Goal: Task Accomplishment & Management: Use online tool/utility

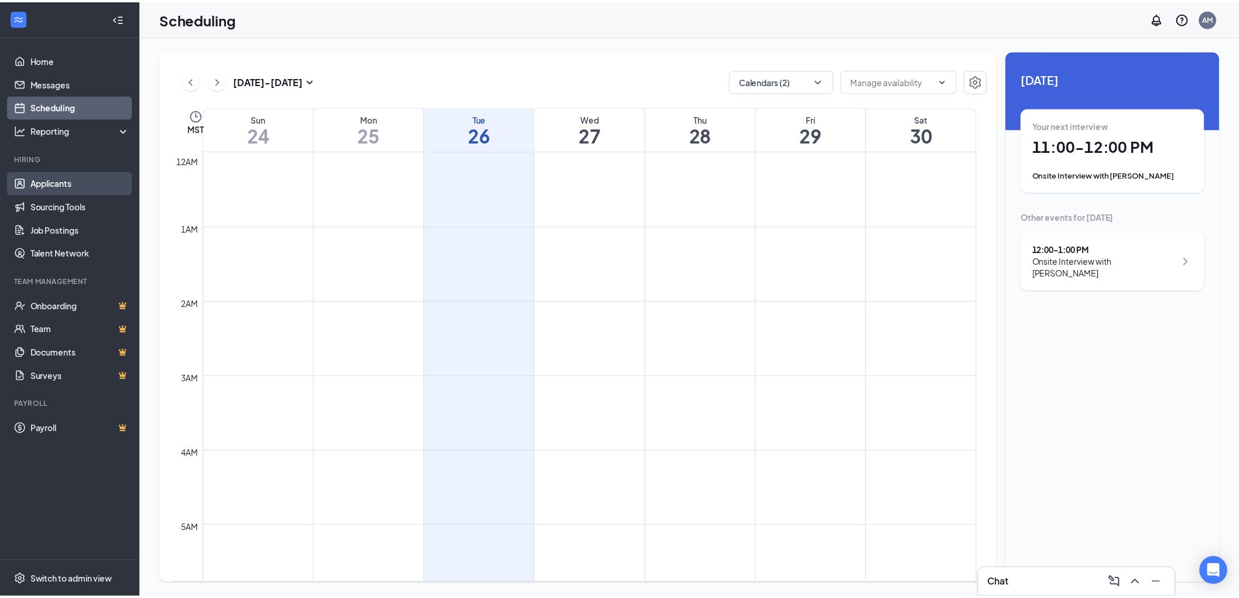
scroll to position [706, 0]
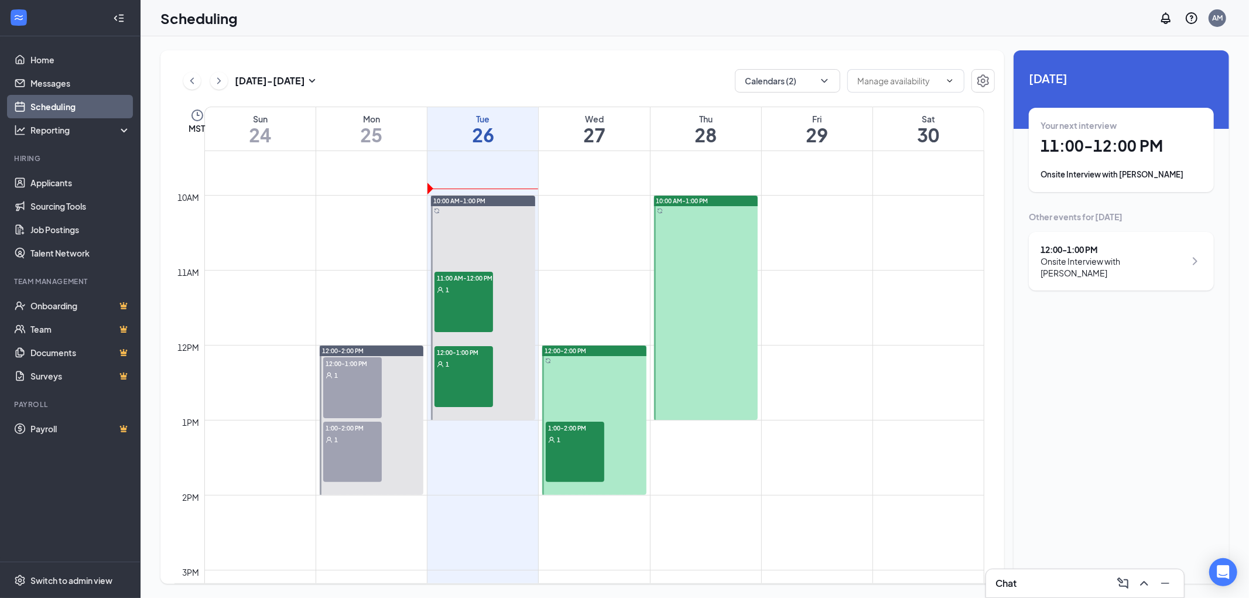
click at [74, 101] on link "Scheduling" at bounding box center [80, 106] width 100 height 23
click at [68, 187] on link "Applicants" at bounding box center [80, 182] width 100 height 23
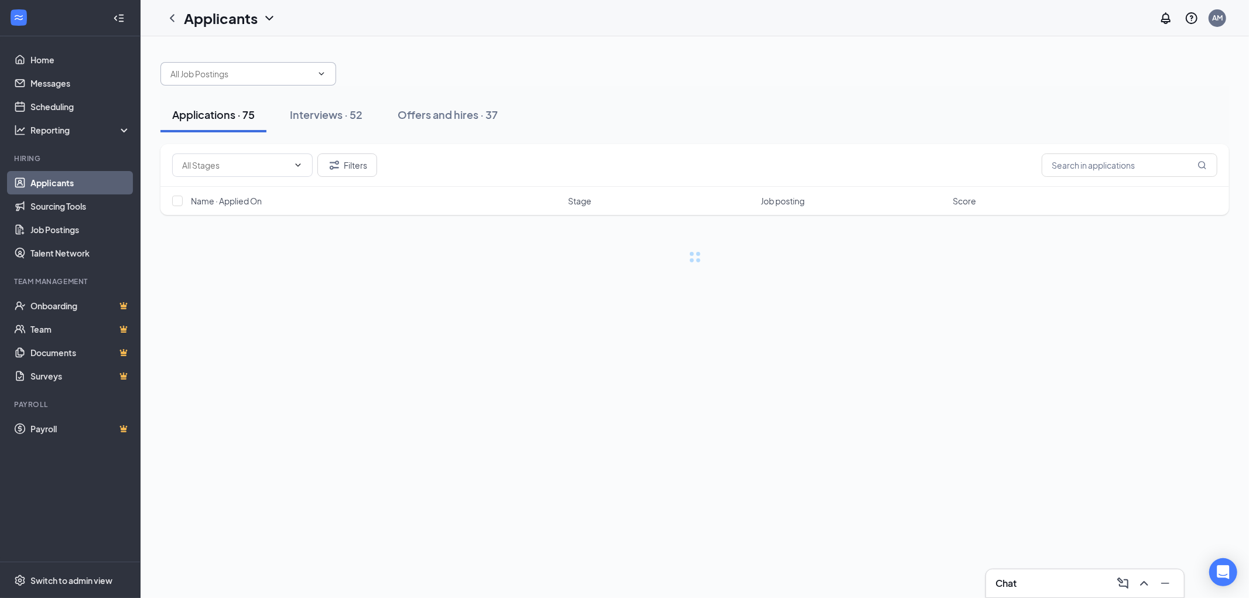
click at [306, 73] on input "text" at bounding box center [241, 73] width 142 height 13
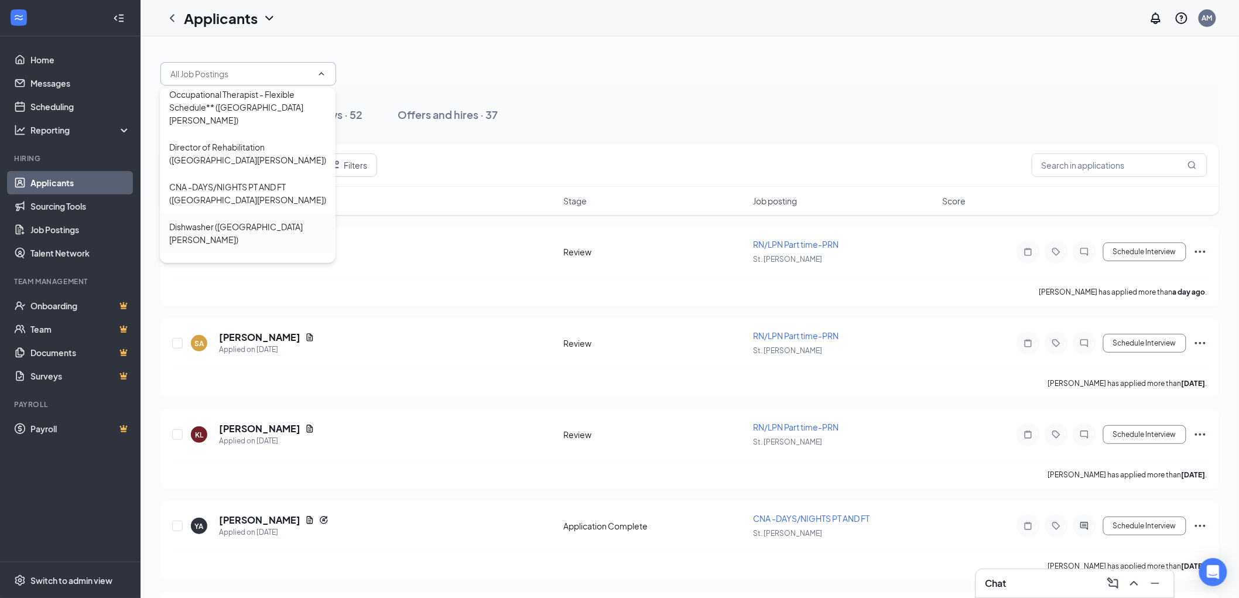
scroll to position [390, 0]
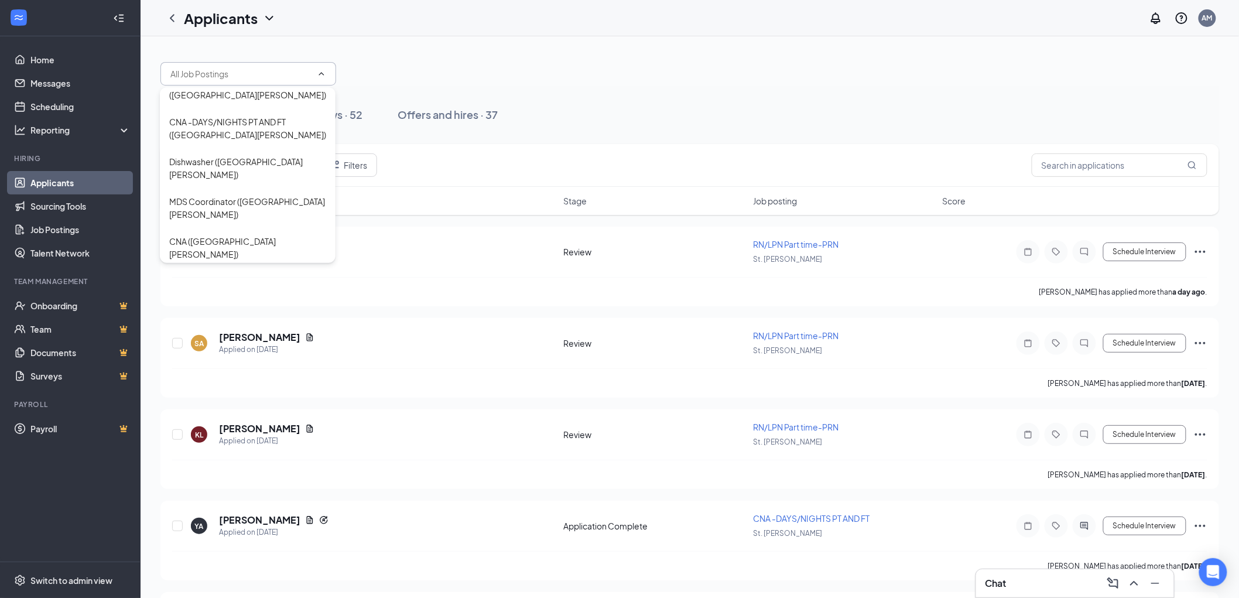
click at [214, 275] on div "Registered Nurse/LPN ([GEOGRAPHIC_DATA][PERSON_NAME])" at bounding box center [247, 288] width 157 height 26
type input "Registered Nurse/LPN ([GEOGRAPHIC_DATA][PERSON_NAME])"
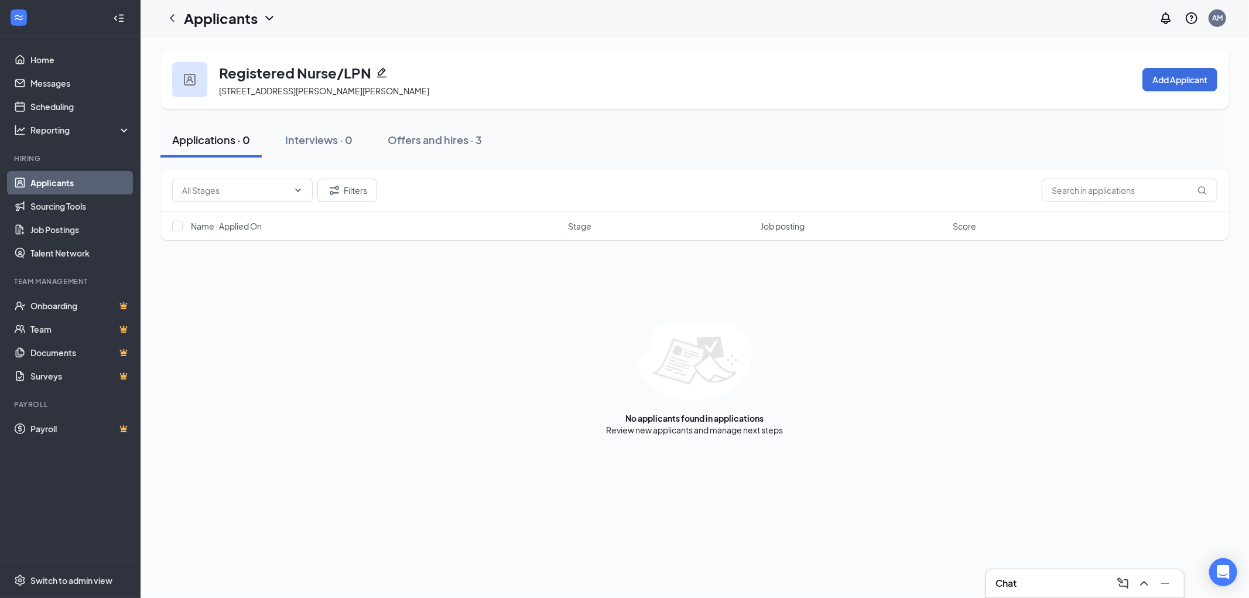
click at [258, 18] on div "Applicants" at bounding box center [230, 18] width 93 height 20
click at [173, 21] on icon "ChevronLeft" at bounding box center [172, 18] width 5 height 8
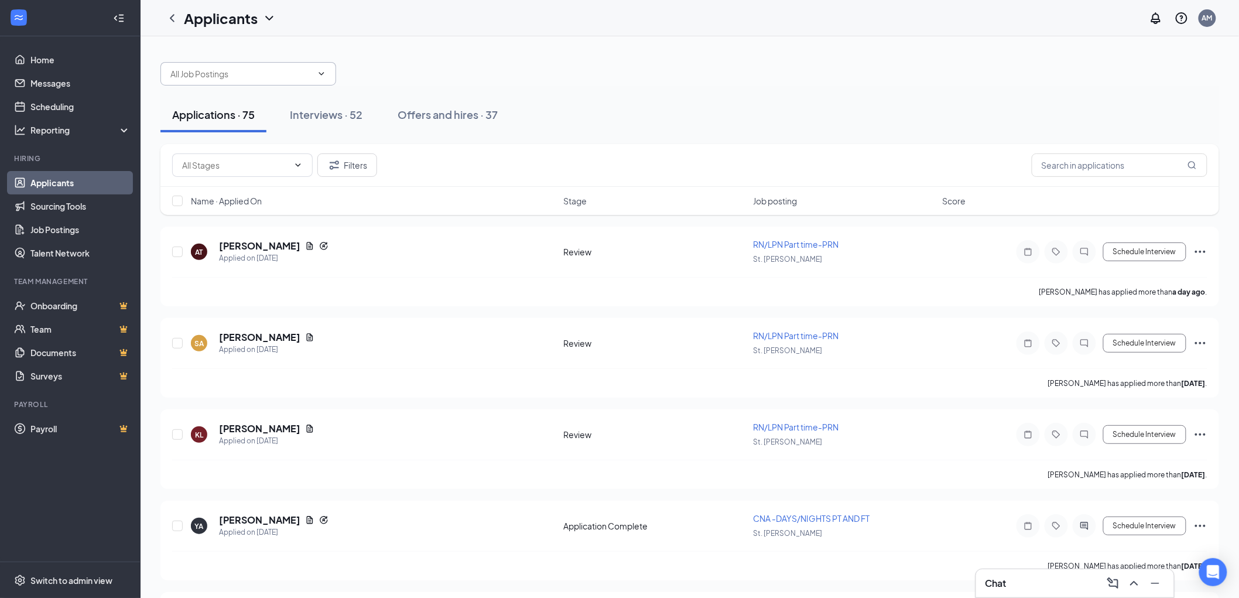
click at [254, 74] on input "text" at bounding box center [241, 73] width 142 height 13
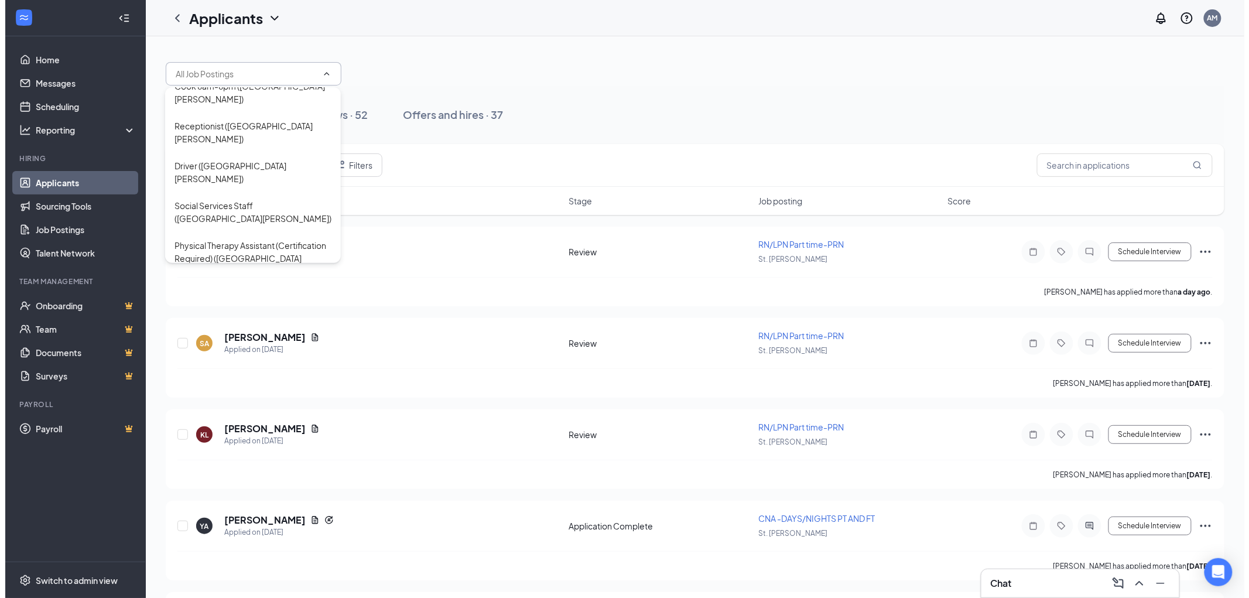
scroll to position [668, 0]
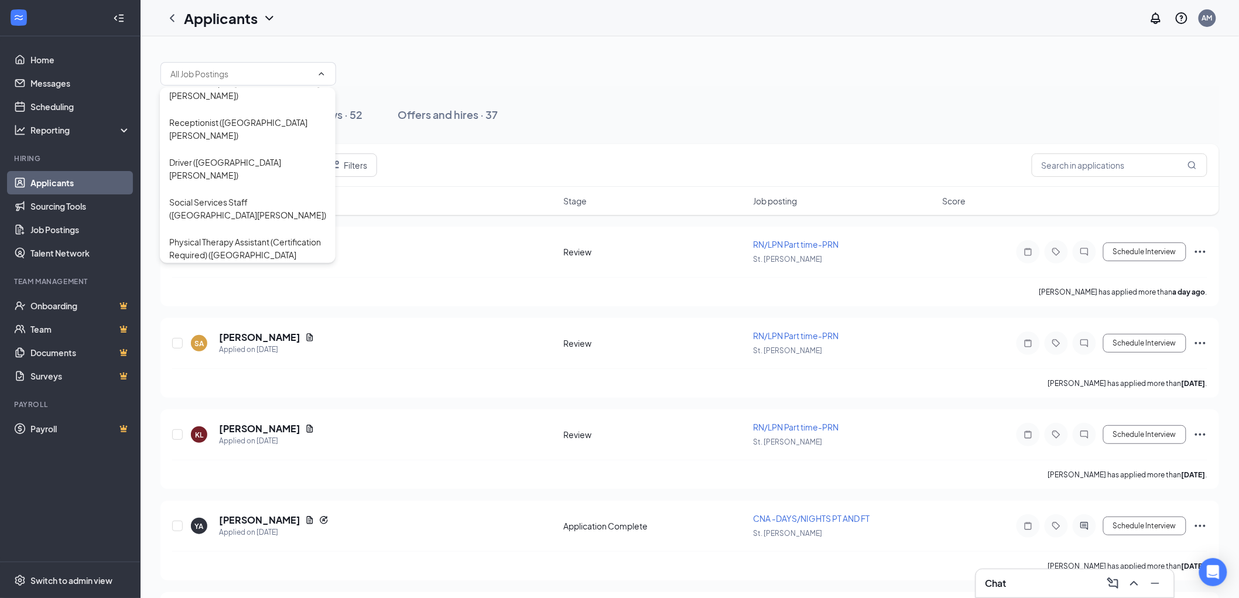
click at [224, 527] on div "RN/LPN Part time-PRN ([GEOGRAPHIC_DATA][PERSON_NAME])" at bounding box center [247, 540] width 157 height 26
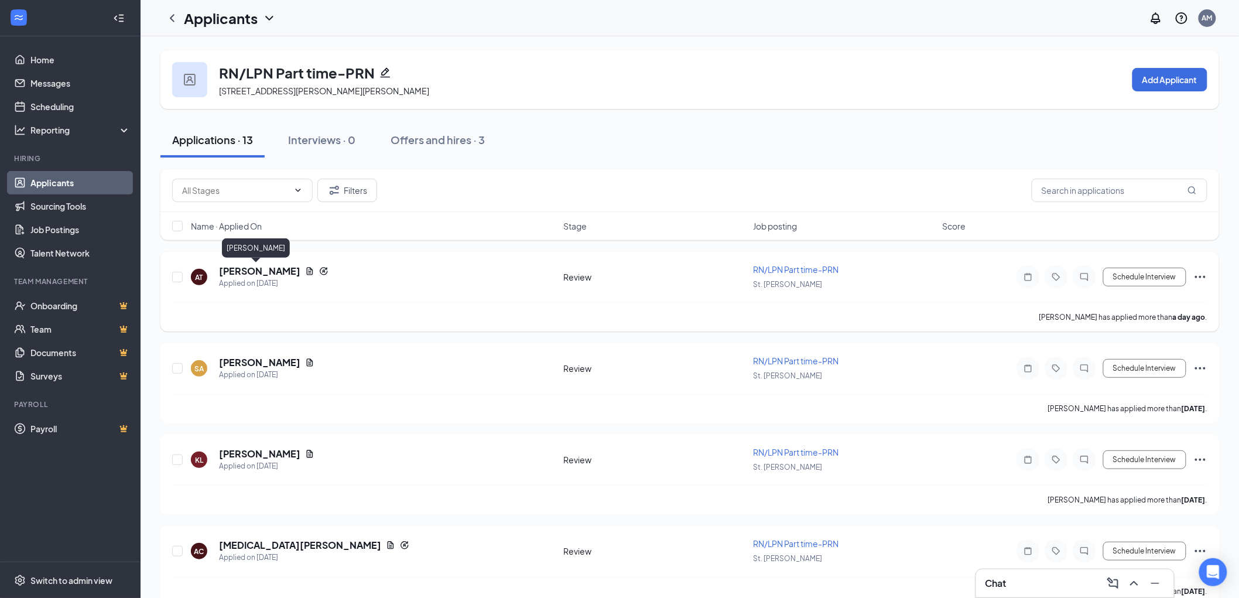
click at [242, 266] on h5 "[PERSON_NAME]" at bounding box center [259, 271] width 81 height 13
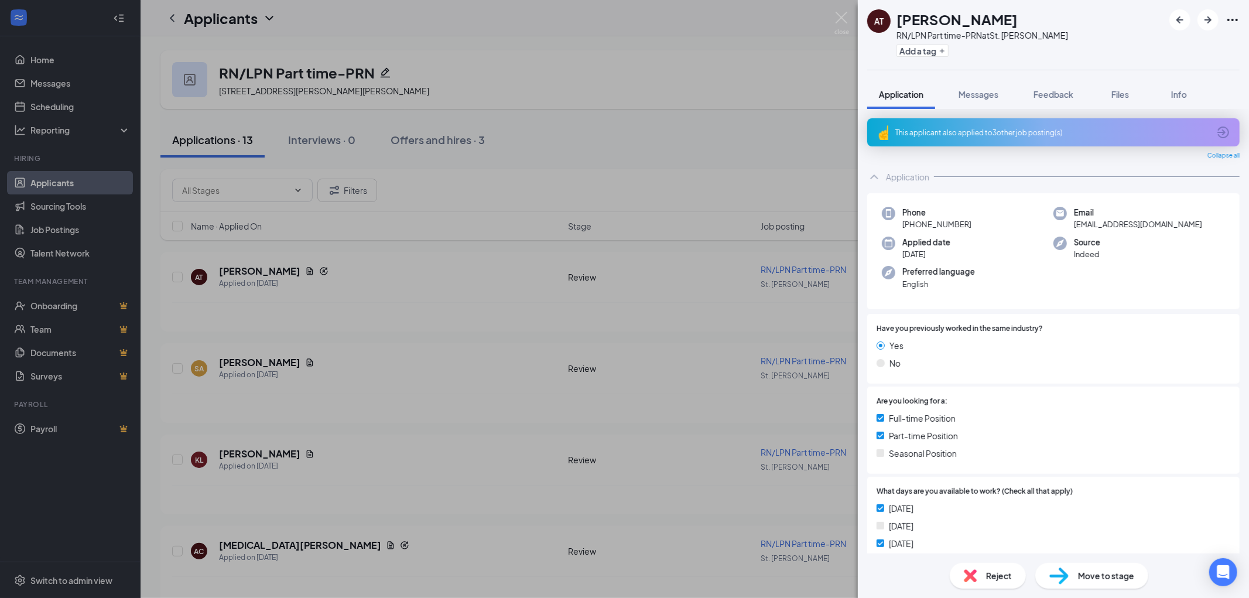
click at [1121, 96] on span "Files" at bounding box center [1120, 94] width 18 height 11
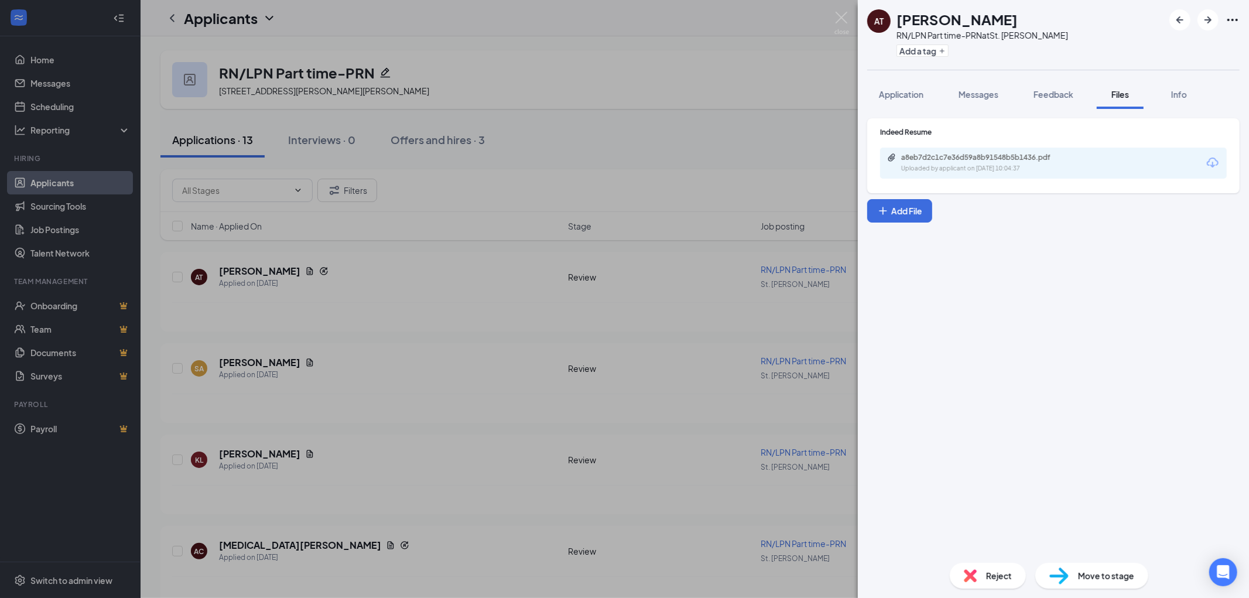
click at [1014, 161] on div "a8eb7d2c1c7e36d59a8b91548b5b1436.pdf Uploaded by applicant on [DATE] 10:04:37" at bounding box center [982, 163] width 190 height 20
click at [284, 324] on div "AT [PERSON_NAME] RN/LPN Part time-PRN at [GEOGRAPHIC_DATA][PERSON_NAME] Add a t…" at bounding box center [624, 299] width 1249 height 598
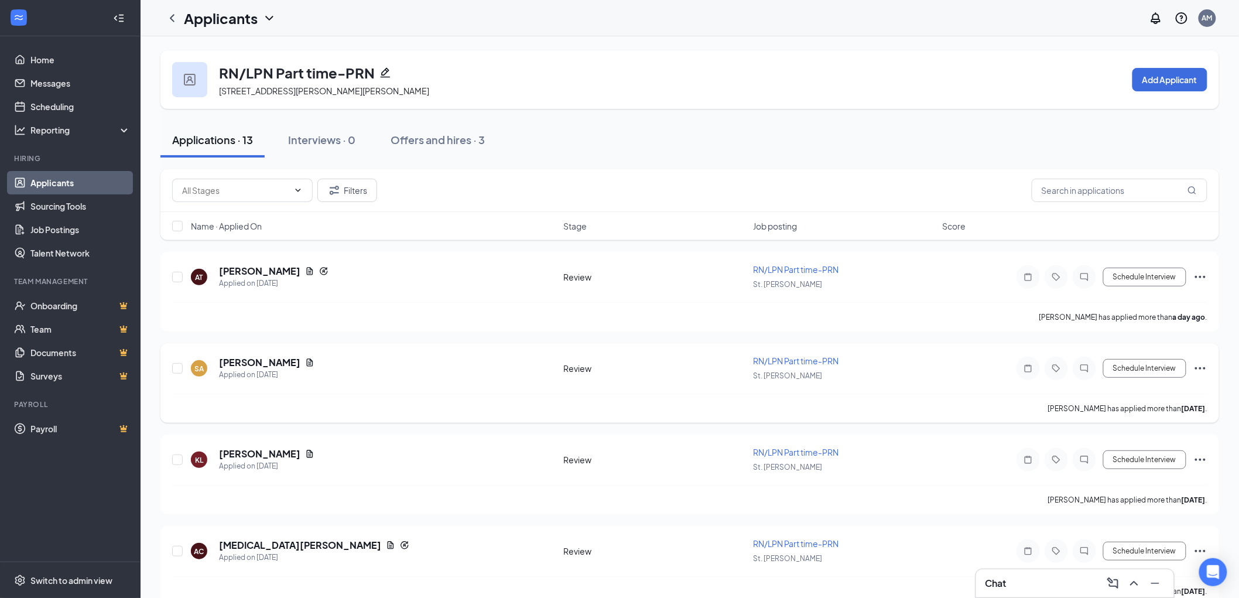
click at [256, 360] on h5 "[PERSON_NAME]" at bounding box center [259, 362] width 81 height 13
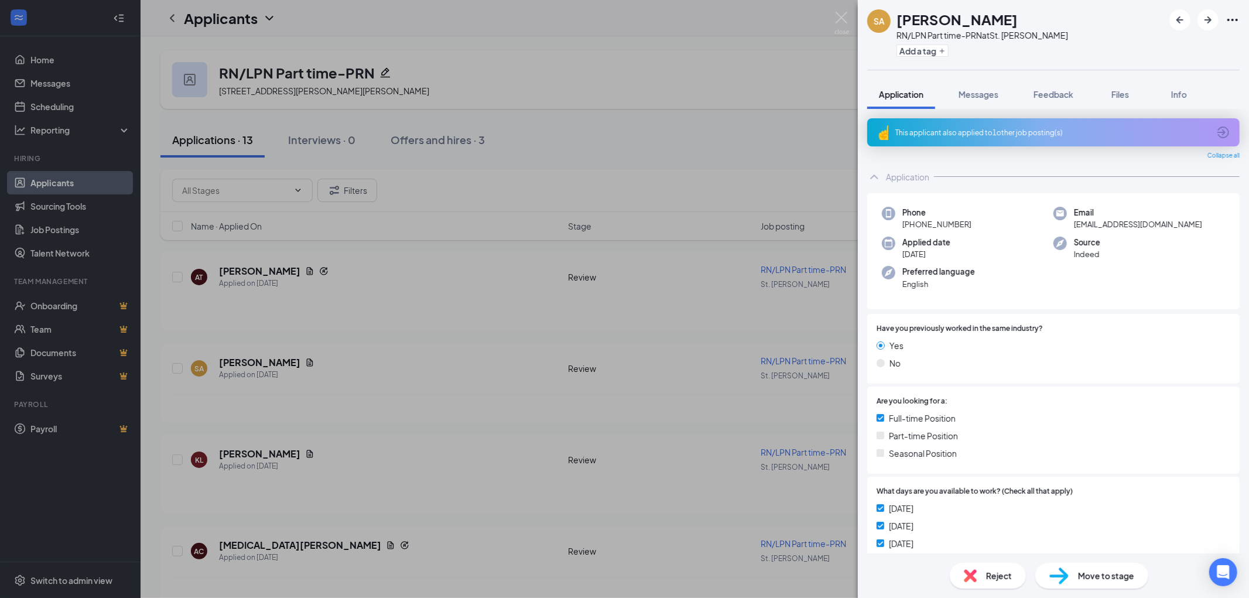
click at [1126, 96] on span "Files" at bounding box center [1120, 94] width 18 height 11
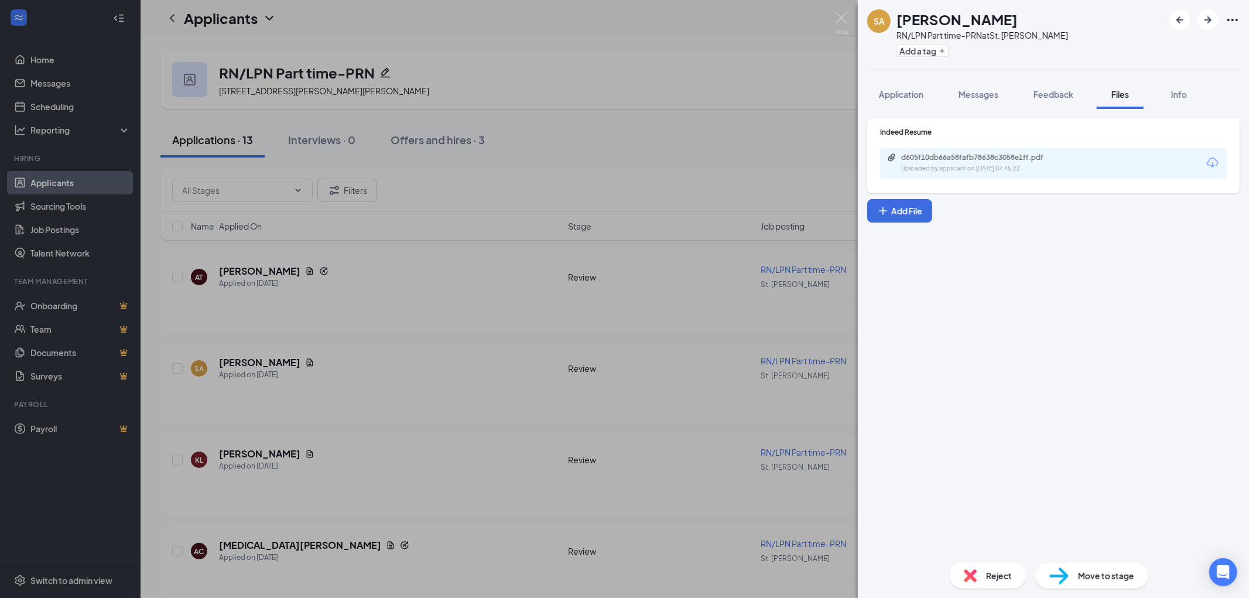
click at [976, 159] on div "d605f10db66a58fafb78638c3058e1ff.pdf" at bounding box center [983, 157] width 164 height 9
click at [442, 238] on div "SA [PERSON_NAME] RN/LPN Part time-PRN at St. [PERSON_NAME] Add a tag Applicatio…" at bounding box center [624, 299] width 1249 height 598
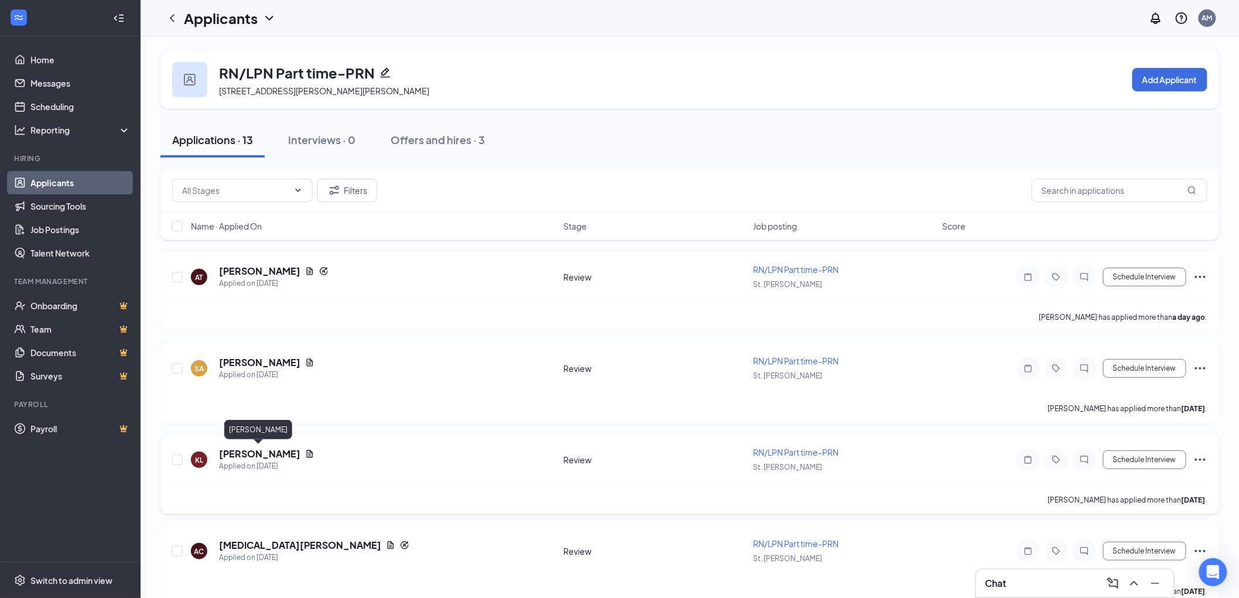
click at [248, 455] on h5 "[PERSON_NAME]" at bounding box center [259, 453] width 81 height 13
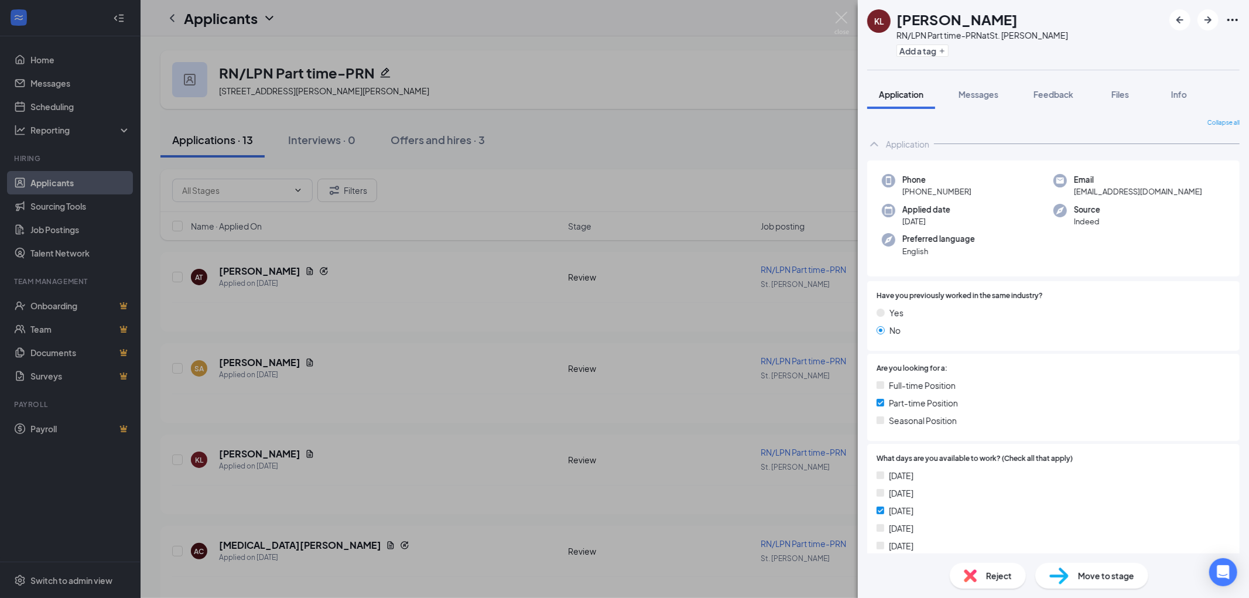
drag, startPoint x: 1122, startPoint y: 95, endPoint x: 1097, endPoint y: 114, distance: 30.9
click at [1121, 95] on span "Files" at bounding box center [1120, 94] width 18 height 11
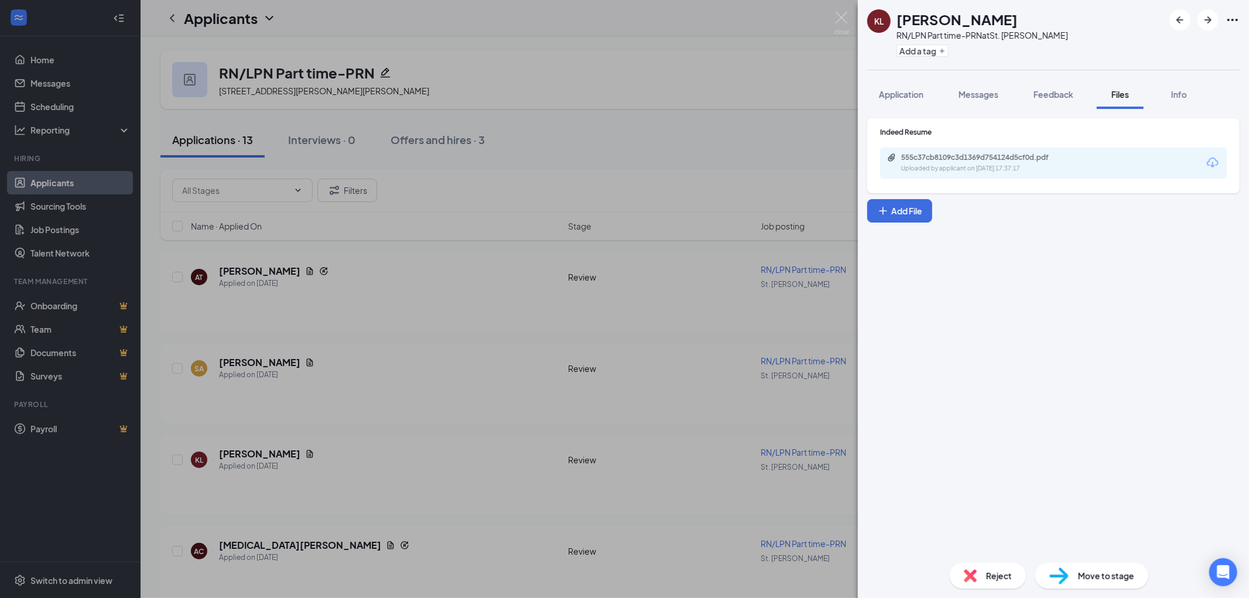
click at [984, 162] on div "555c37cb8109c3d1369d754124d5cf0d.pdf Uploaded by applicant on [DATE] 17:37:17" at bounding box center [982, 163] width 190 height 20
click at [395, 395] on div "KL [PERSON_NAME] RN/LPN Part time-PRN at [GEOGRAPHIC_DATA][PERSON_NAME] Add a t…" at bounding box center [624, 299] width 1249 height 598
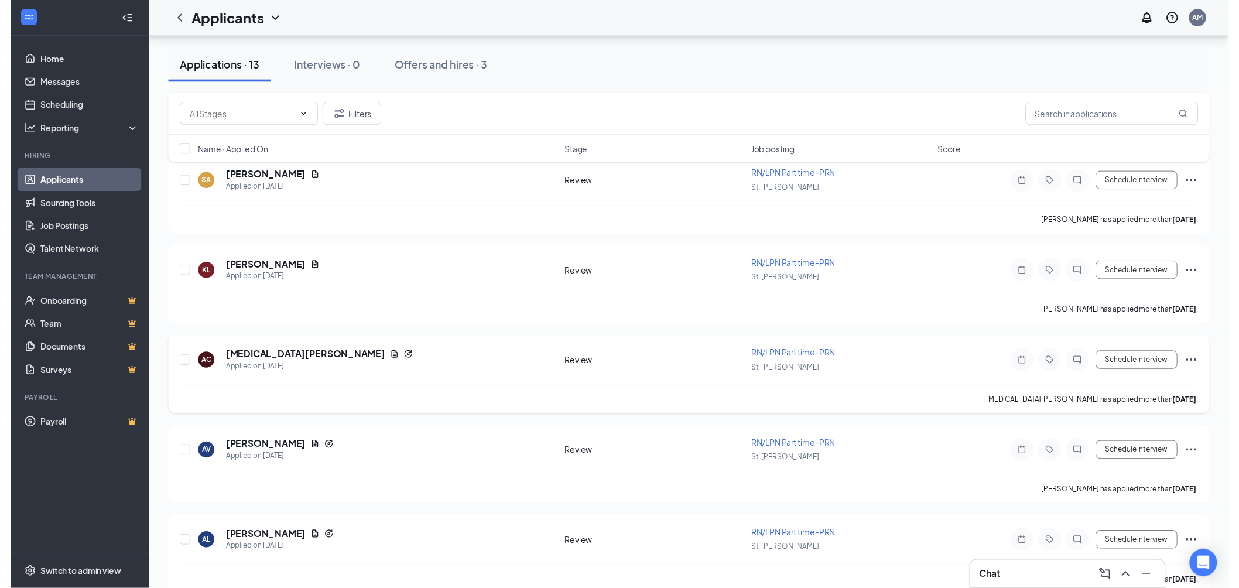
scroll to position [195, 0]
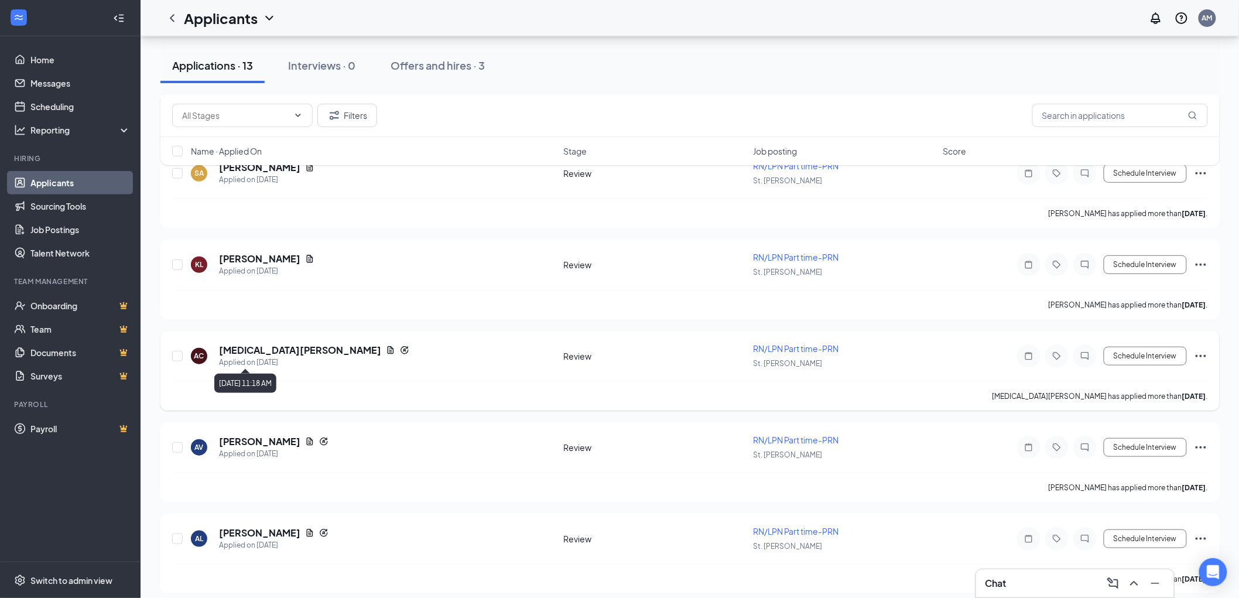
click at [252, 344] on h5 "[MEDICAL_DATA][PERSON_NAME]" at bounding box center [300, 350] width 162 height 13
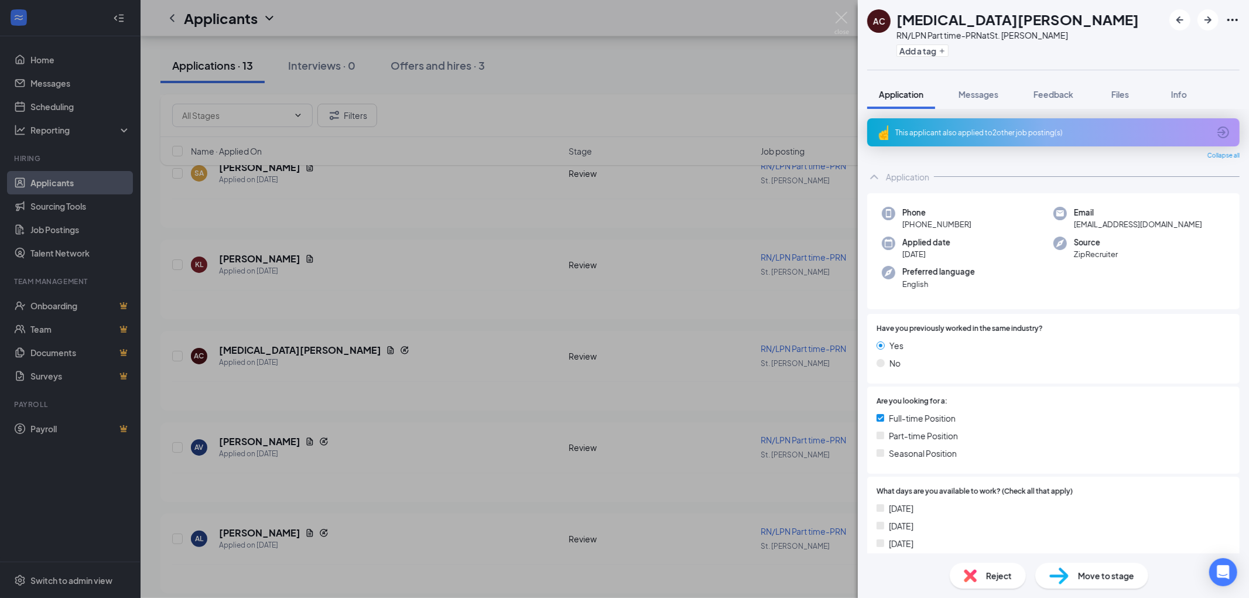
click at [1127, 94] on span "Files" at bounding box center [1120, 94] width 18 height 11
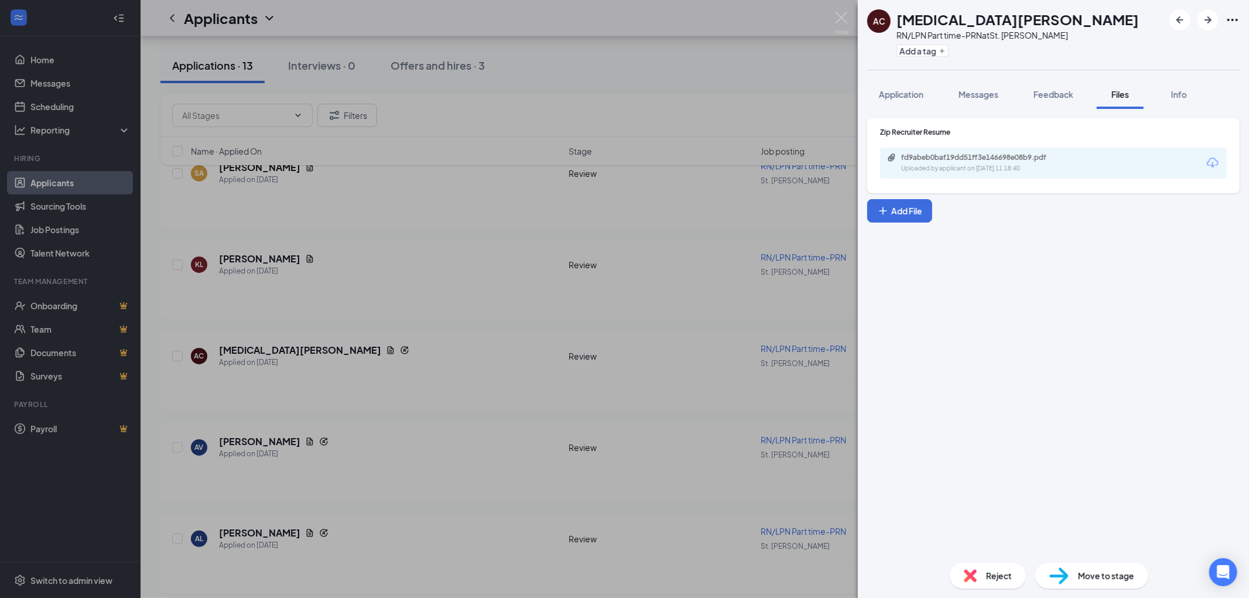
click at [994, 159] on div "fd9abeb0baf19dd51ff3e146698e08b9.pdf" at bounding box center [983, 157] width 164 height 9
click at [390, 359] on div "AC [MEDICAL_DATA][PERSON_NAME] RN/LPN Part time-PRN at St. [PERSON_NAME] Add a …" at bounding box center [624, 299] width 1249 height 598
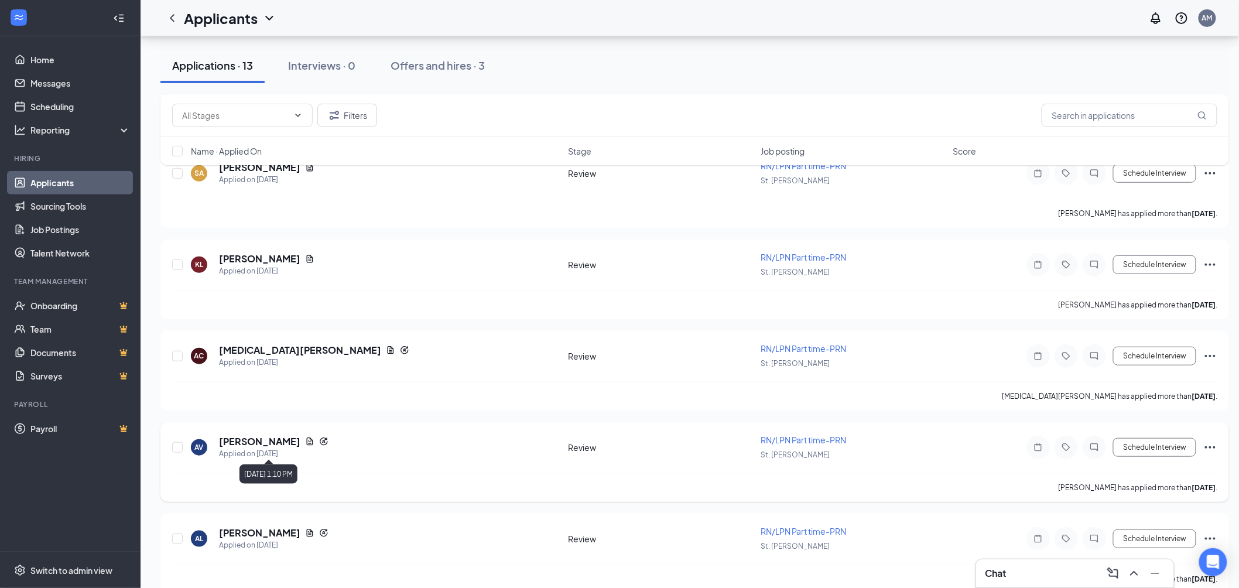
click at [278, 439] on h5 "[PERSON_NAME]" at bounding box center [259, 441] width 81 height 13
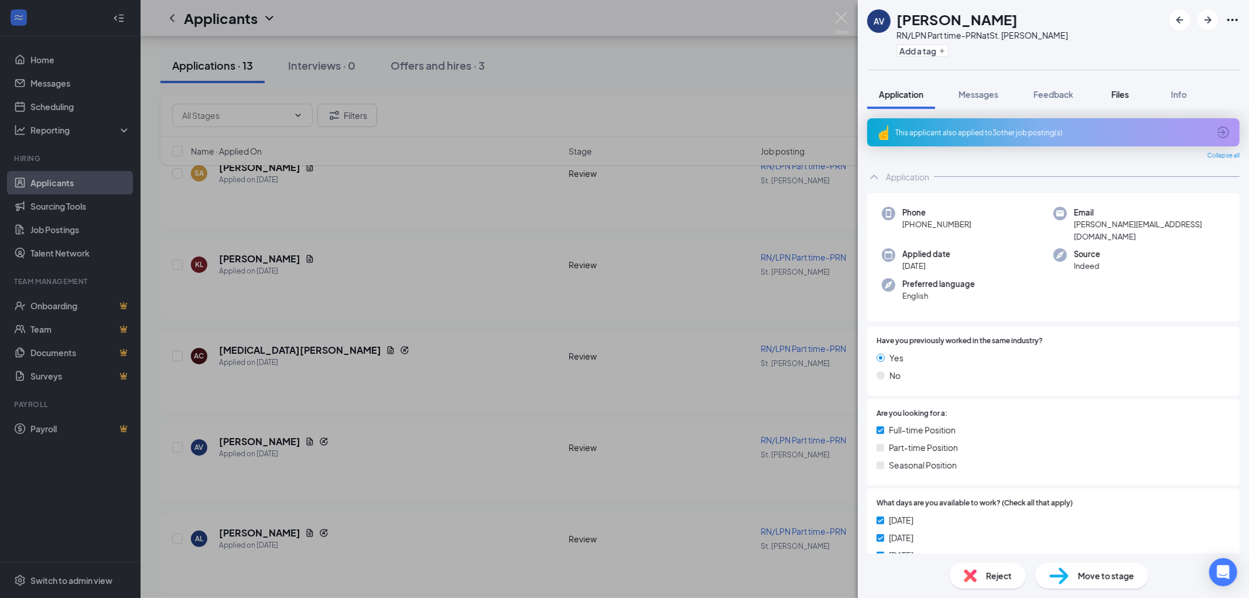
click at [1134, 95] on button "Files" at bounding box center [1120, 94] width 47 height 29
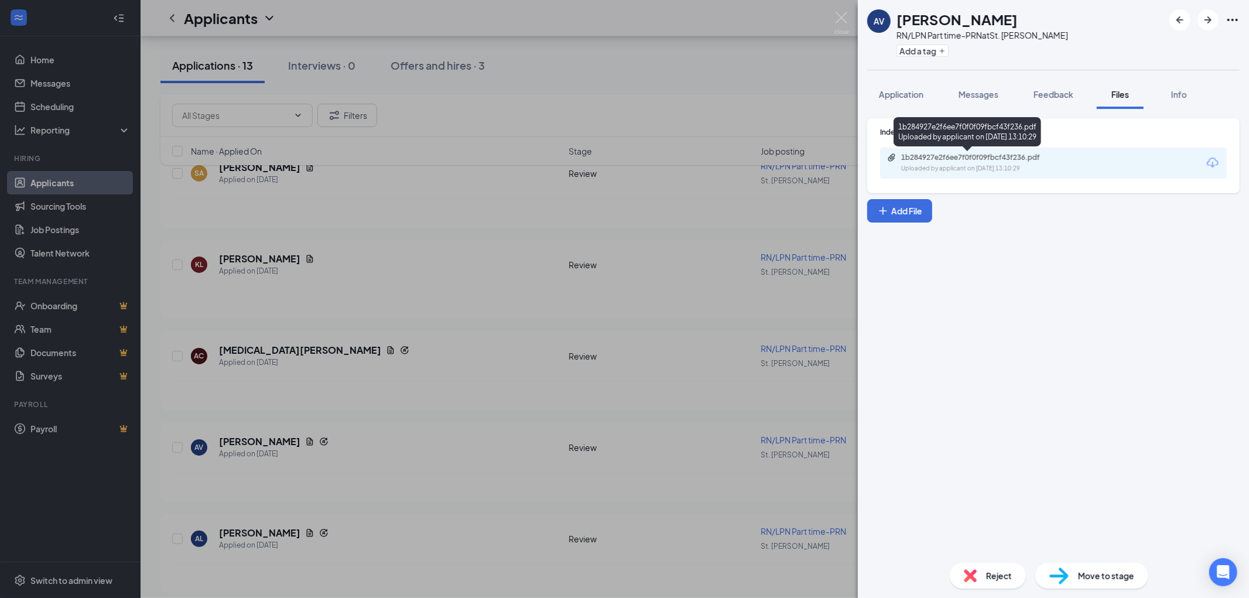
click at [974, 164] on div "Uploaded by applicant on [DATE] 13:10:29" at bounding box center [989, 168] width 176 height 9
click at [495, 472] on div "AV [PERSON_NAME] RN/LPN Part time-PRN at St. [PERSON_NAME] Add a tag Applicatio…" at bounding box center [624, 299] width 1249 height 598
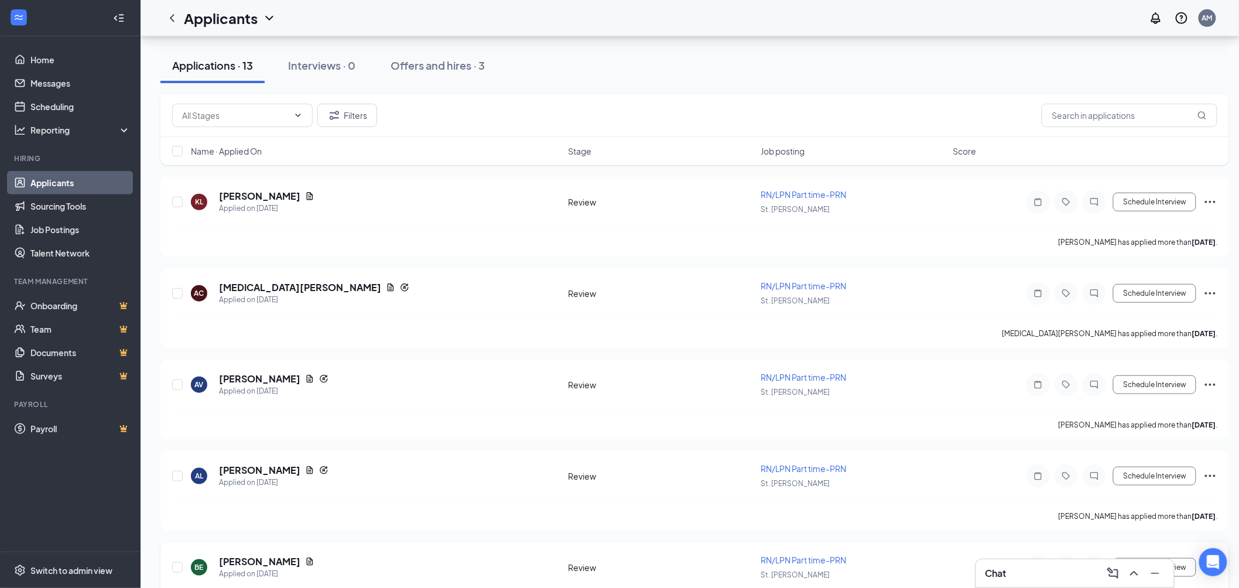
scroll to position [390, 0]
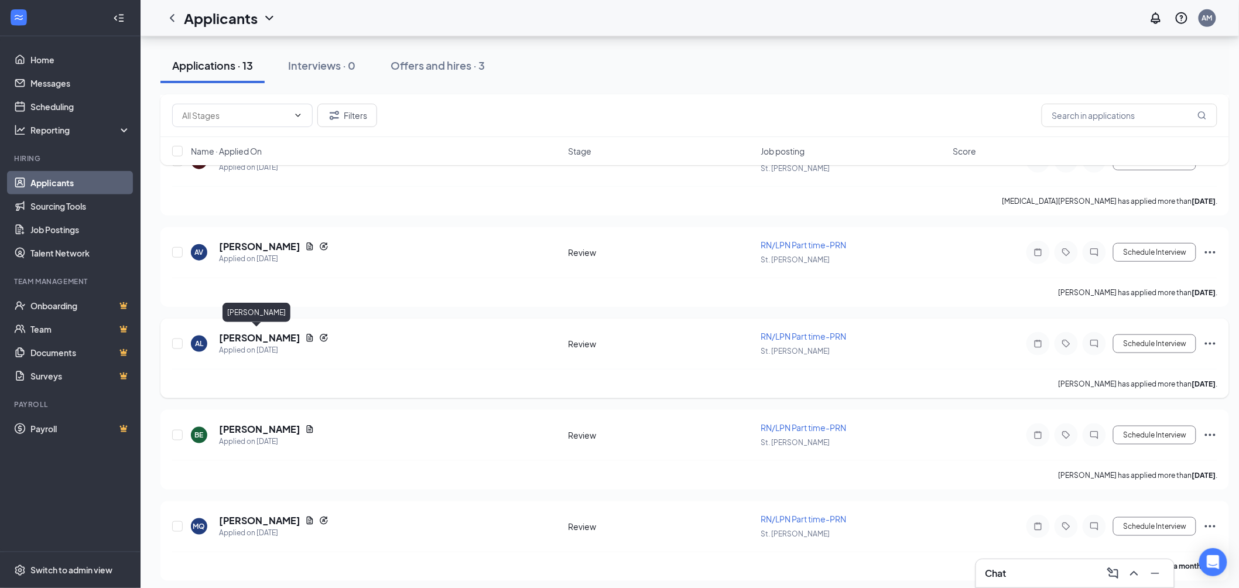
click at [244, 344] on div "Applied on [DATE]" at bounding box center [274, 350] width 110 height 12
click at [244, 333] on h5 "[PERSON_NAME]" at bounding box center [259, 337] width 81 height 13
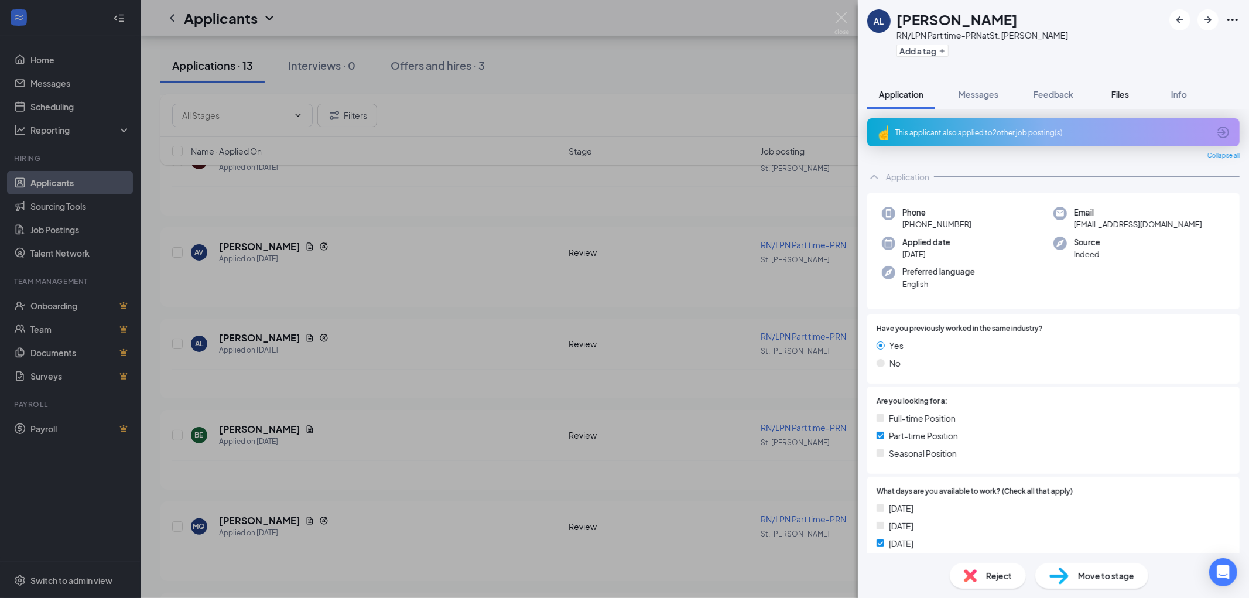
click at [1113, 101] on button "Files" at bounding box center [1120, 94] width 47 height 29
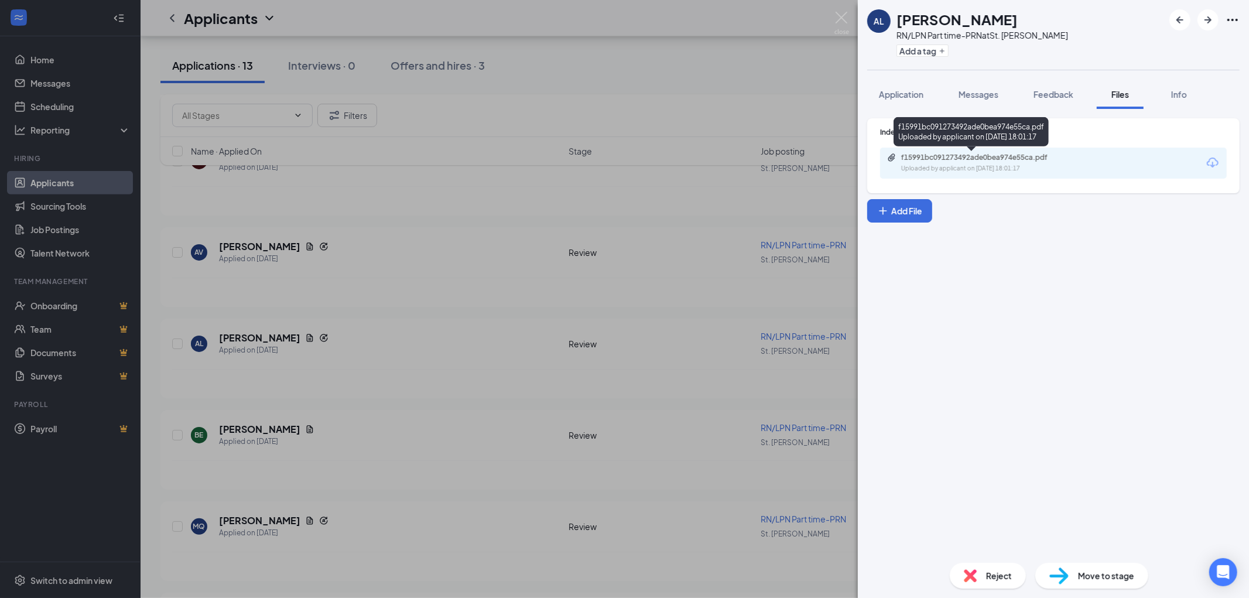
click at [962, 157] on div "f15991bc091273492ade0bea974e55ca.pdf" at bounding box center [983, 157] width 164 height 9
click at [372, 354] on div "AL [PERSON_NAME] RN/LPN Part time-PRN at St. [PERSON_NAME] Add a tag Applicatio…" at bounding box center [624, 299] width 1249 height 598
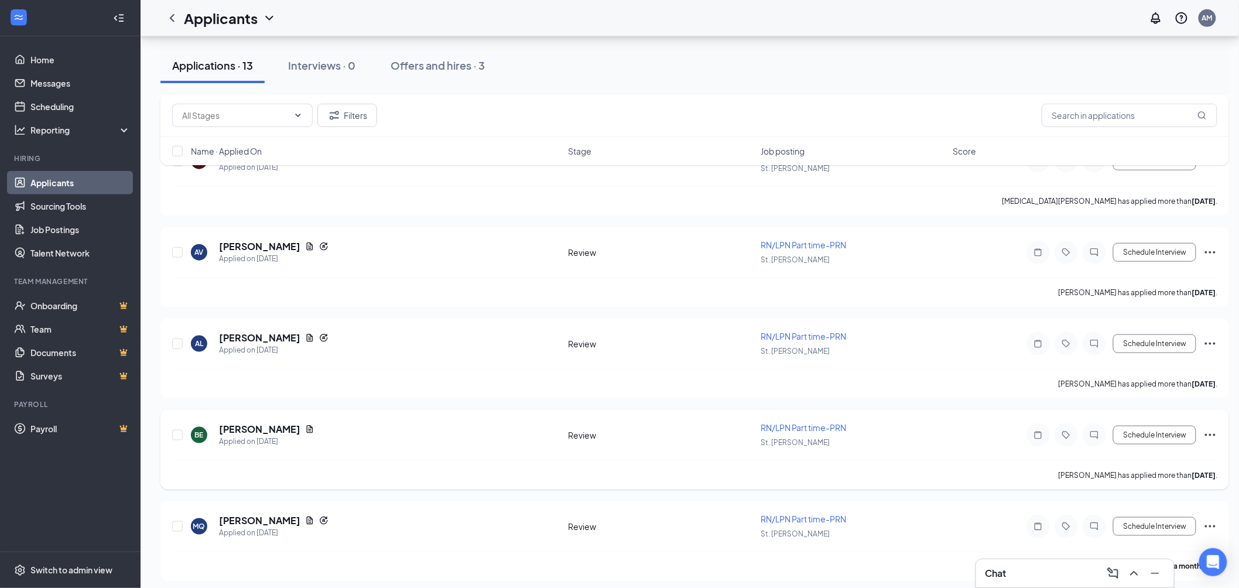
click at [284, 425] on h5 "[PERSON_NAME]" at bounding box center [259, 429] width 81 height 13
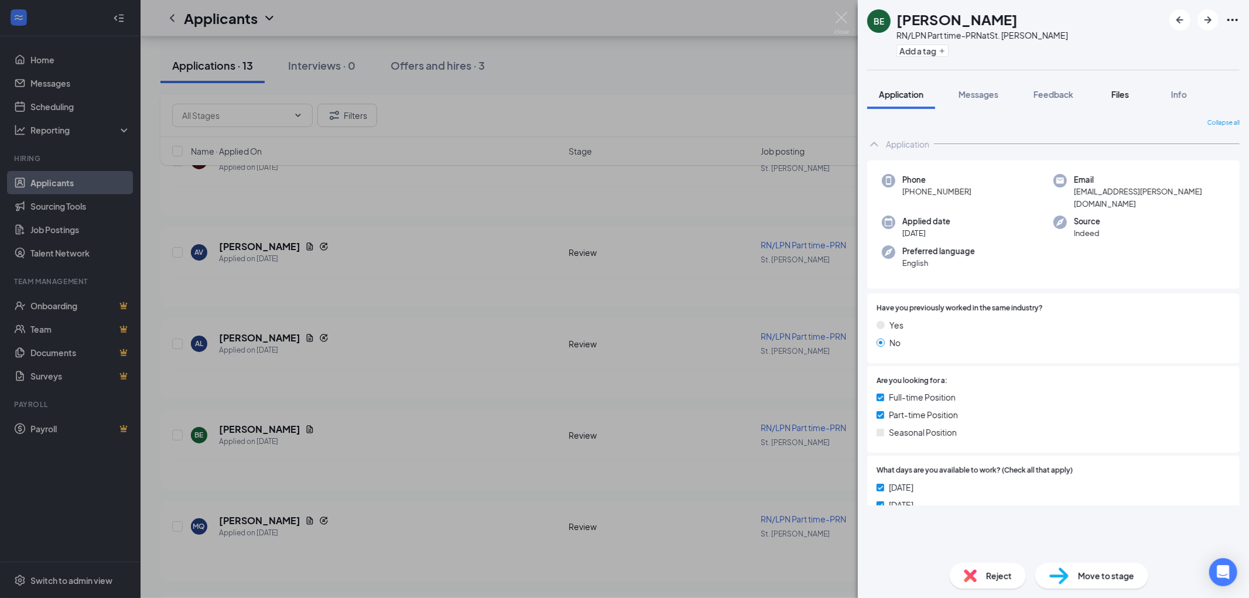
click at [1138, 90] on button "Files" at bounding box center [1120, 94] width 47 height 29
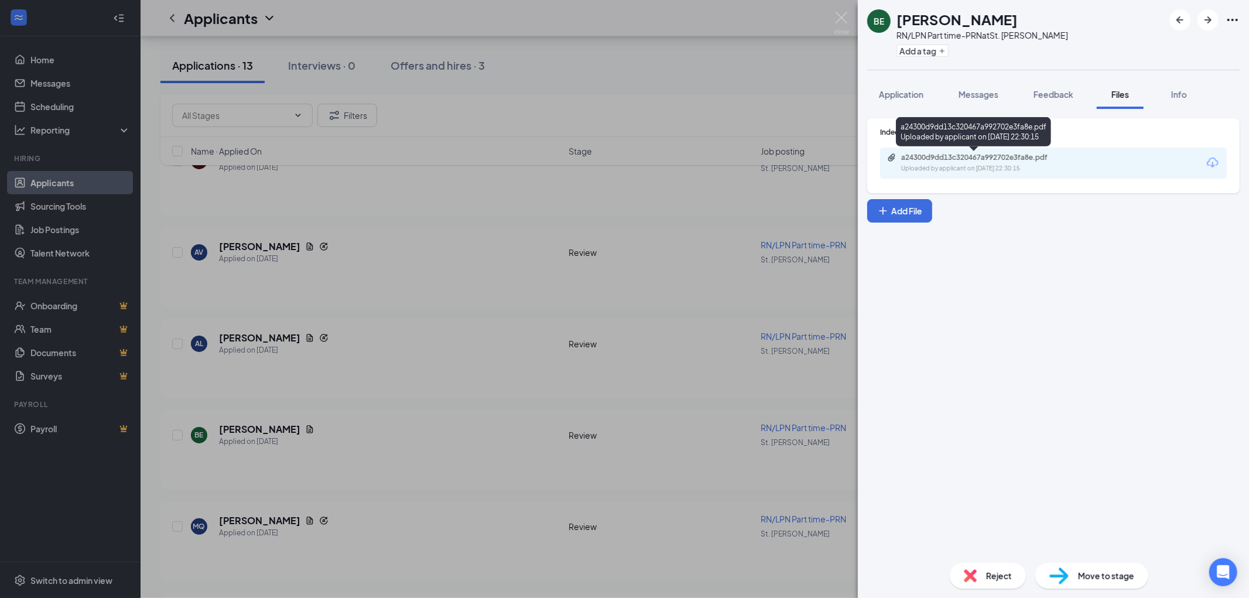
click at [1075, 153] on div "a24300d9dd13c320467a992702e3fa8e.pdf" at bounding box center [982, 157] width 190 height 9
click at [354, 382] on div "BE [PERSON_NAME] RN/LPN Part time-PRN at [GEOGRAPHIC_DATA][PERSON_NAME] Add a t…" at bounding box center [624, 299] width 1249 height 598
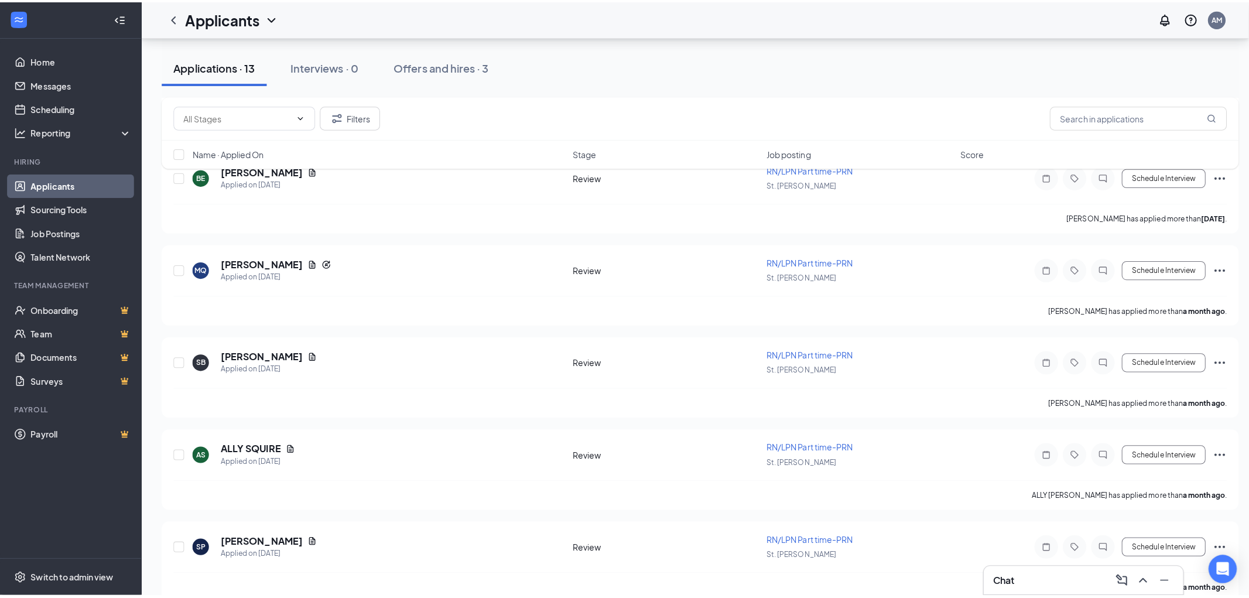
scroll to position [651, 0]
click at [261, 259] on h5 "[PERSON_NAME]" at bounding box center [259, 260] width 81 height 13
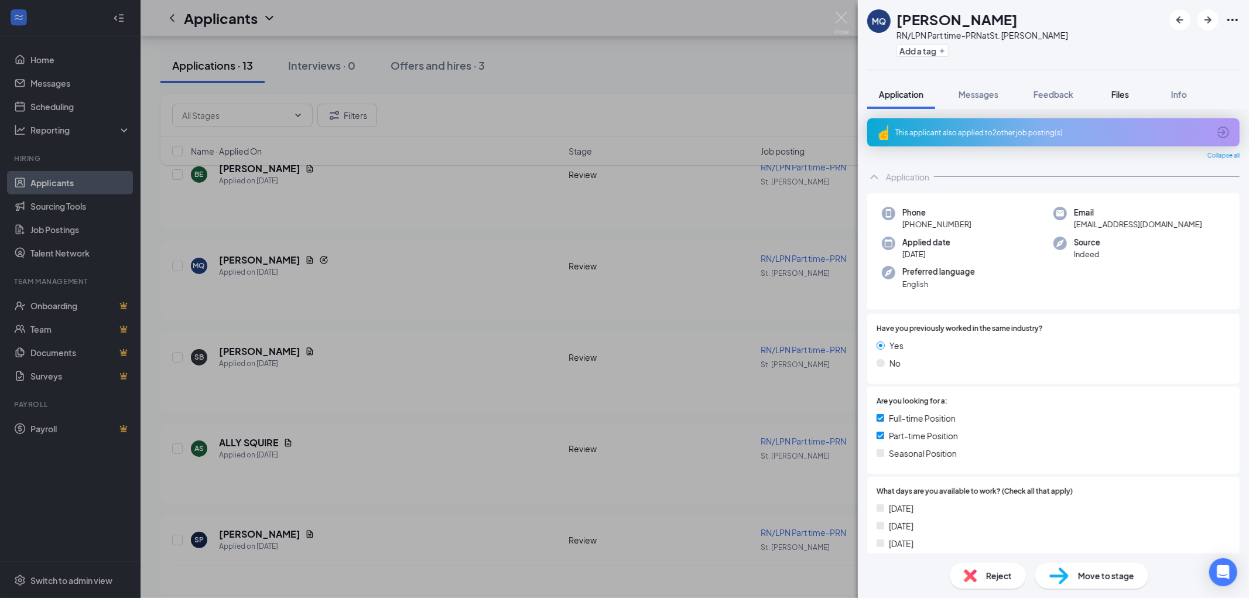
click at [1111, 97] on div "Files" at bounding box center [1120, 94] width 23 height 12
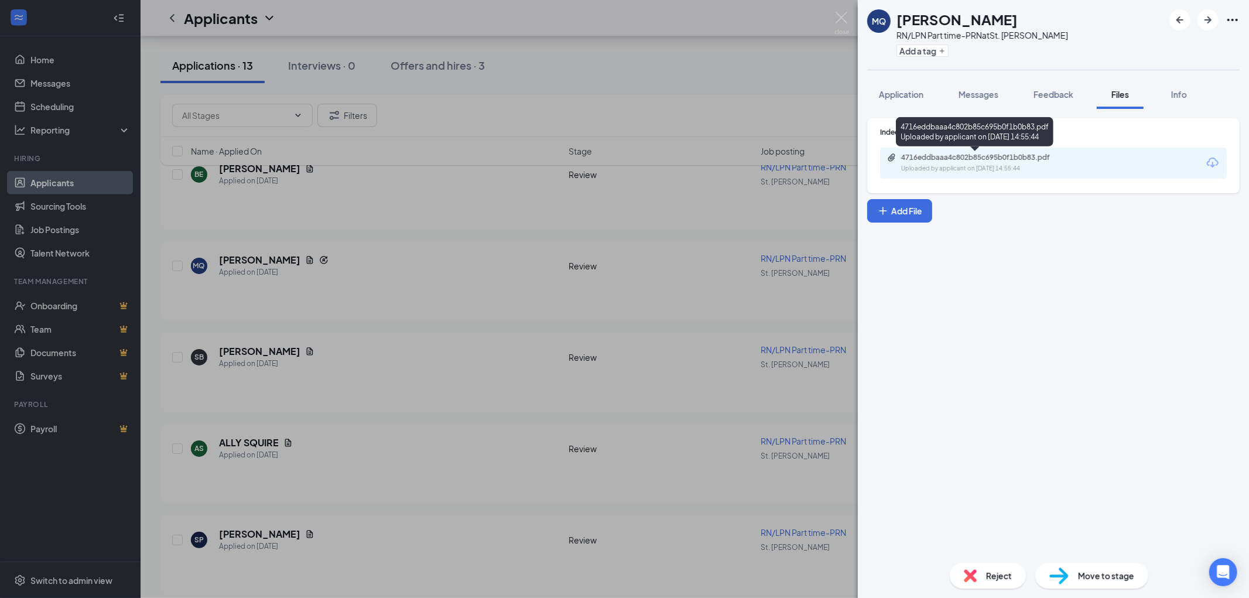
click at [973, 159] on div "4716eddbaaa4c802b85c695b0f1b0b83.pdf" at bounding box center [983, 157] width 164 height 9
click at [318, 320] on div "MQ [PERSON_NAME] RN/LPN Part time-PRN at St. [PERSON_NAME] Add a tag Applicatio…" at bounding box center [624, 299] width 1249 height 598
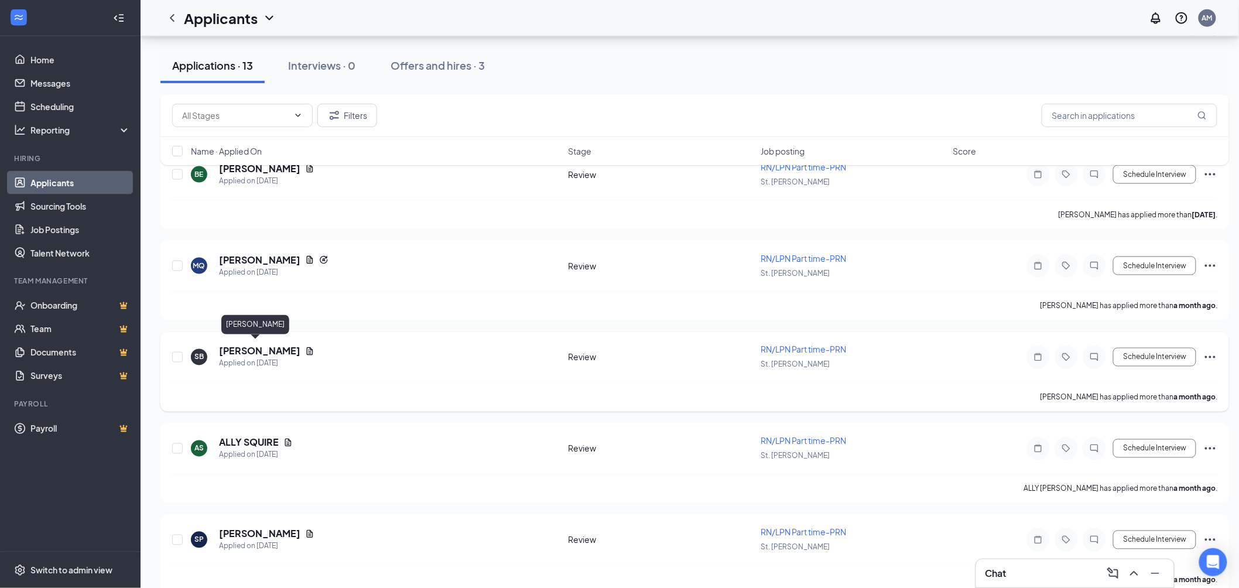
click at [255, 346] on h5 "[PERSON_NAME]" at bounding box center [259, 351] width 81 height 13
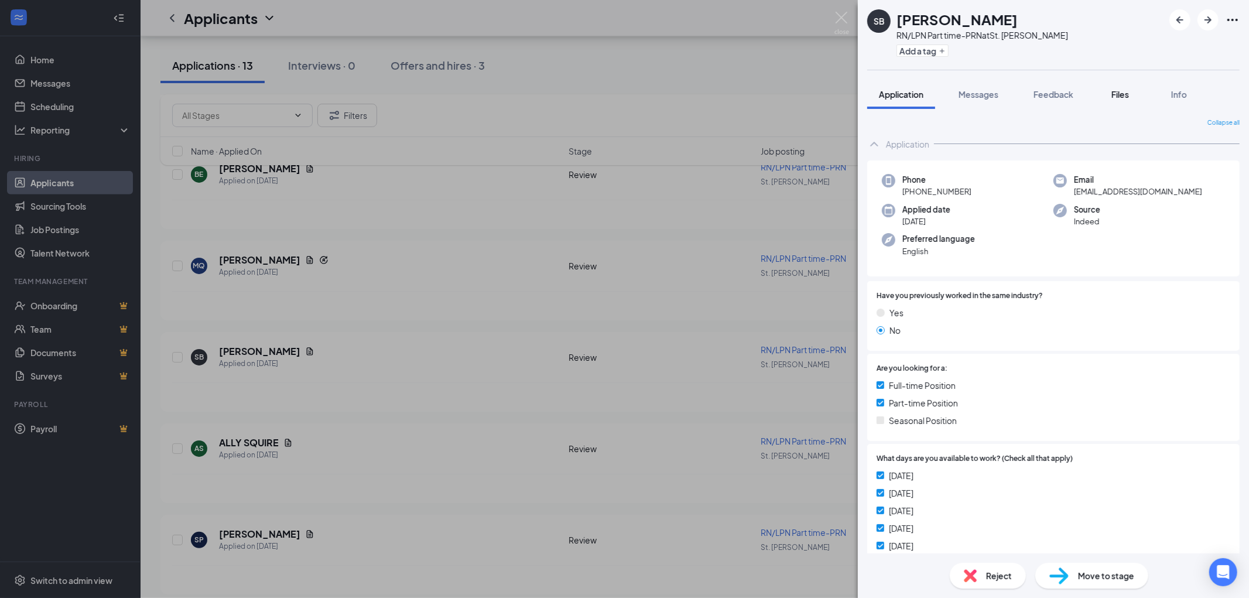
click at [1137, 102] on button "Files" at bounding box center [1120, 94] width 47 height 29
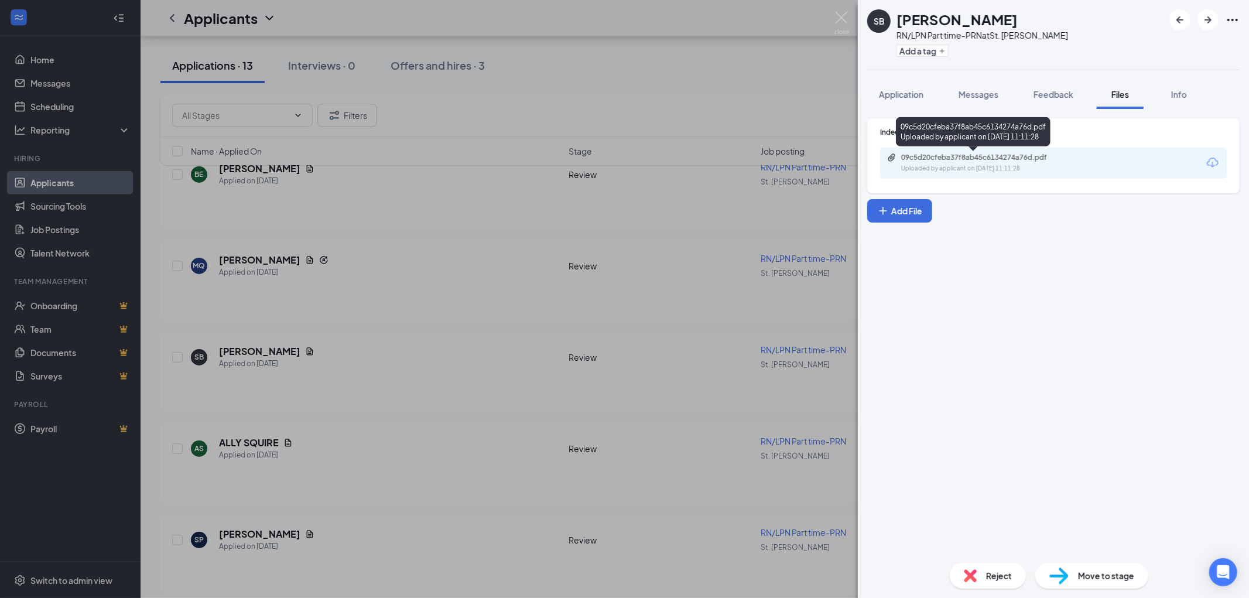
click at [992, 162] on div "09c5d20cfeba37f8ab45c6134274a76d.pdf Uploaded by applicant on [DATE] 11:11:28" at bounding box center [982, 163] width 190 height 20
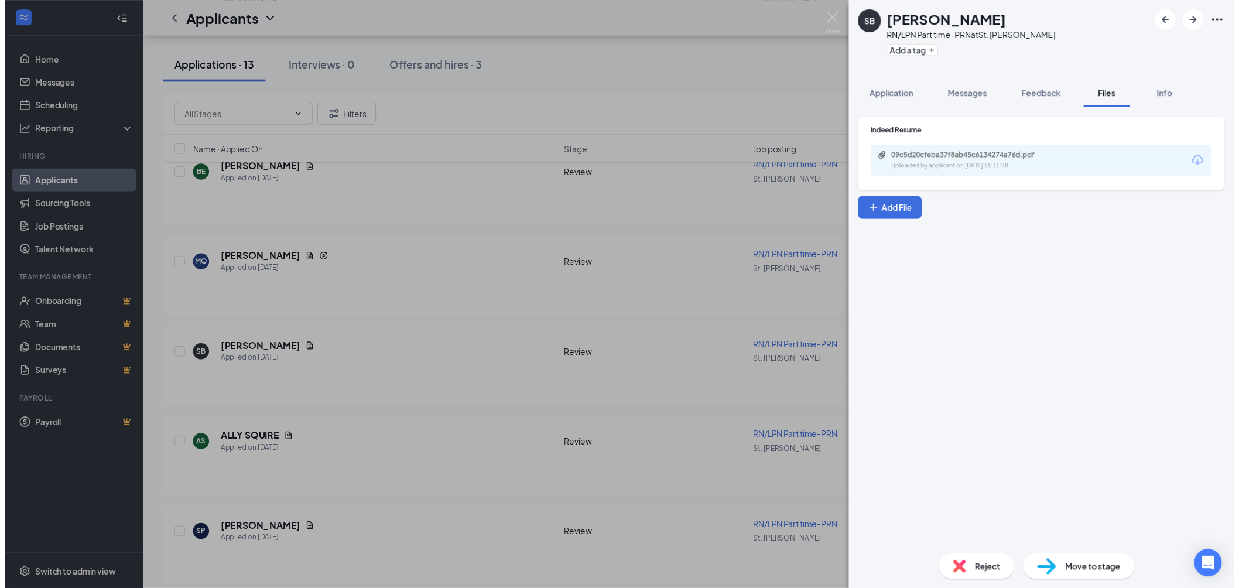
scroll to position [651, 0]
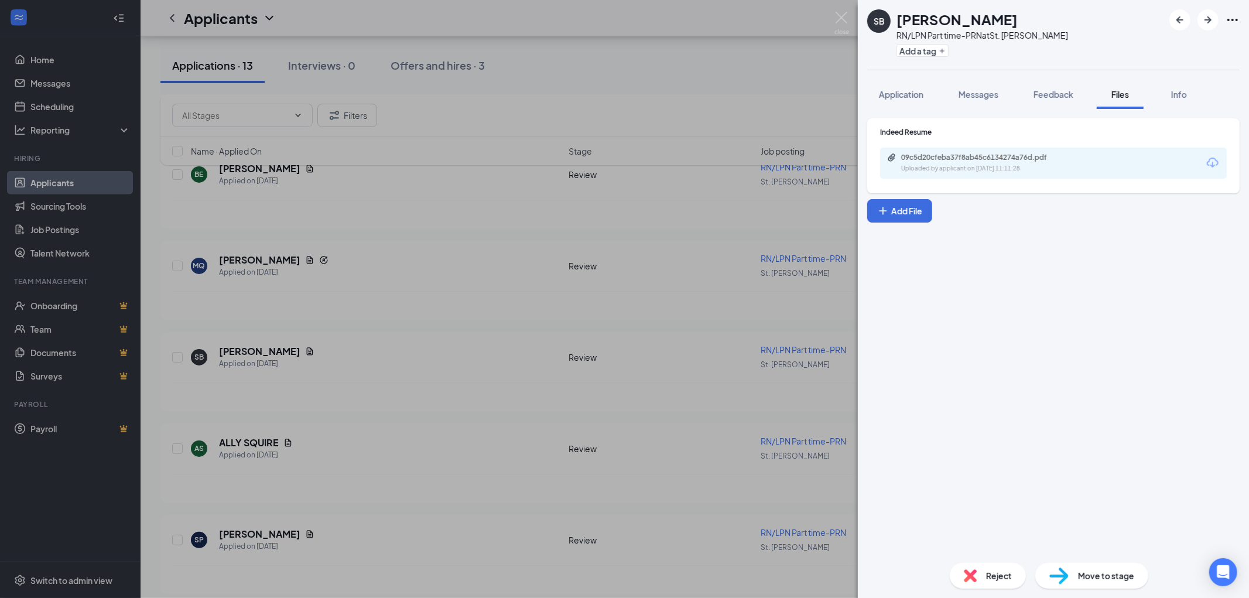
click at [283, 399] on div "SB Sarah Braun RN/LPN Part time-PRN at St. George Add a tag Application Message…" at bounding box center [624, 299] width 1249 height 598
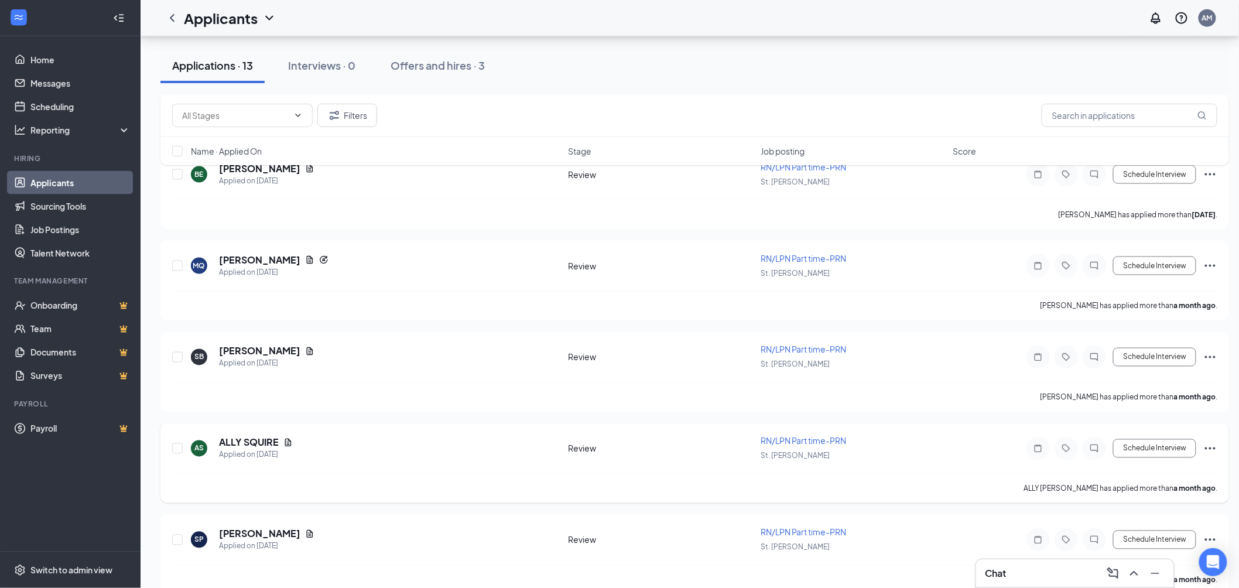
click at [267, 436] on h5 "ALLY SQUIRE" at bounding box center [249, 442] width 60 height 13
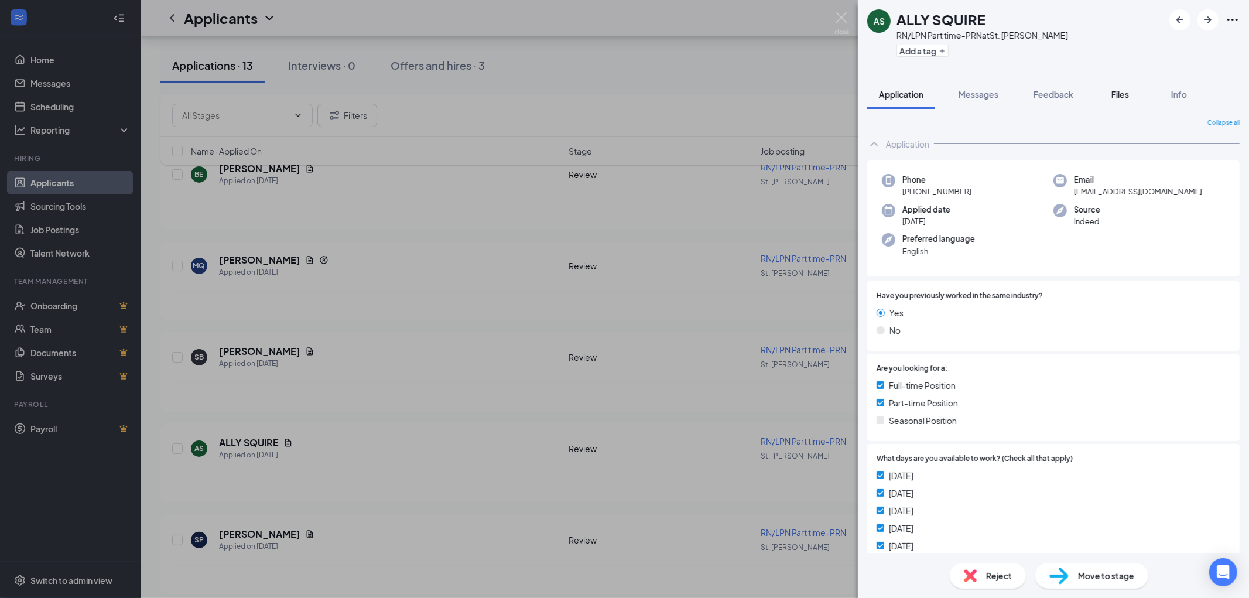
click at [1123, 95] on span "Files" at bounding box center [1120, 94] width 18 height 11
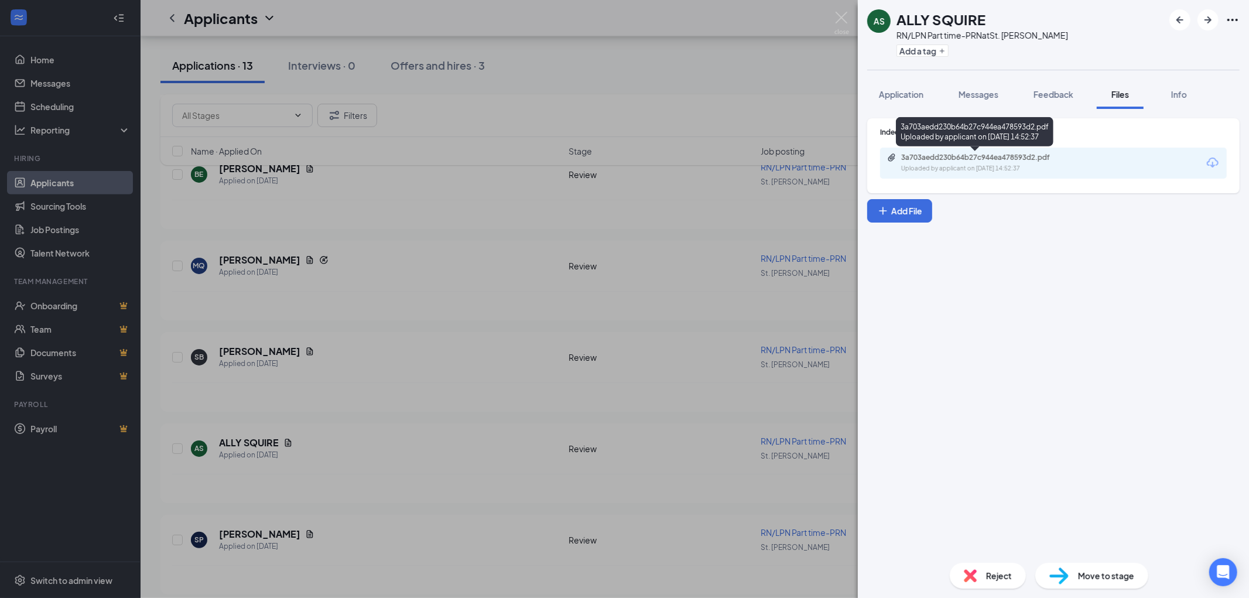
click at [1003, 157] on div "3a703aedd230b64b27c944ea478593d2.pdf" at bounding box center [983, 157] width 164 height 9
click at [244, 378] on div "AS ALLY SQUIRE RN/LPN Part time-PRN at St. George Add a tag Application Message…" at bounding box center [624, 299] width 1249 height 598
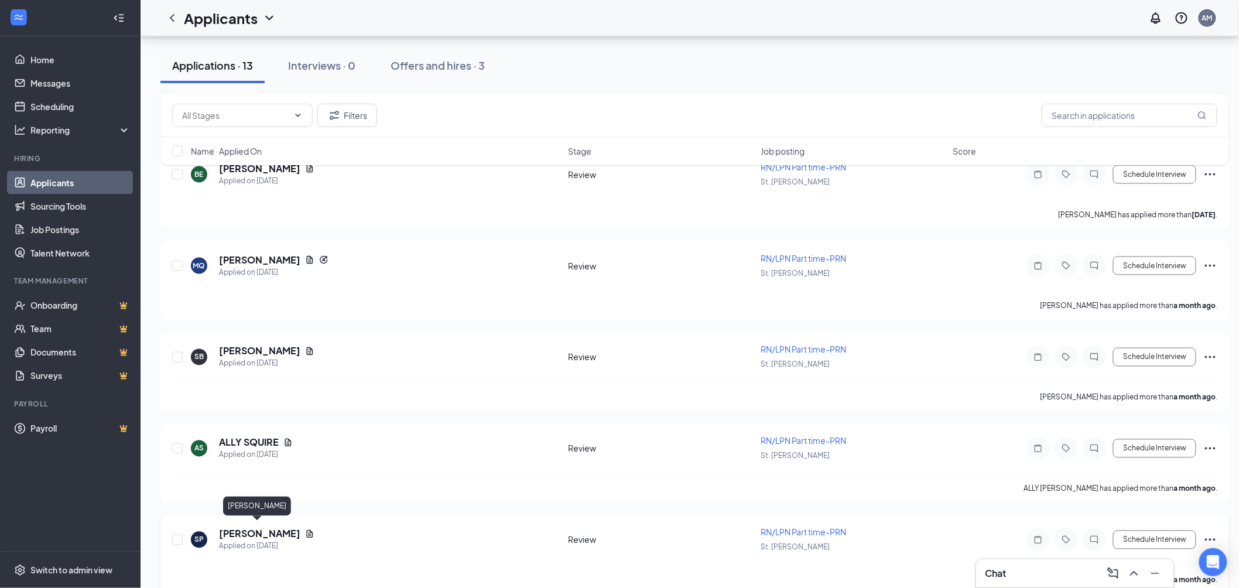
click at [235, 528] on h5 "[PERSON_NAME]" at bounding box center [259, 534] width 81 height 13
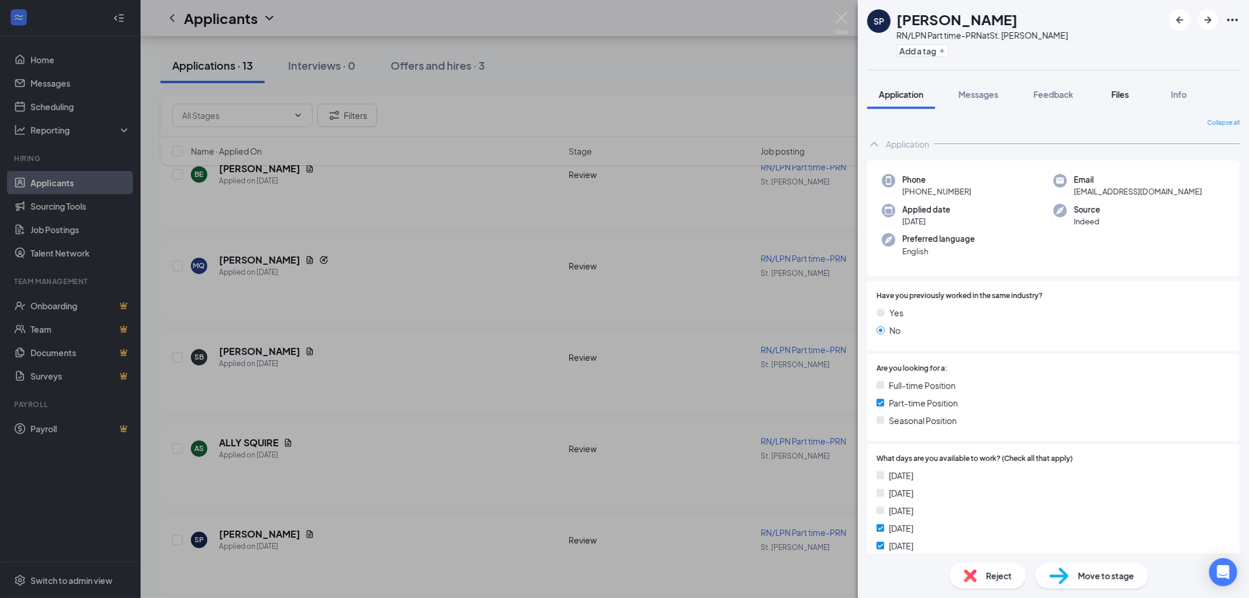
click at [1114, 87] on button "Files" at bounding box center [1120, 94] width 47 height 29
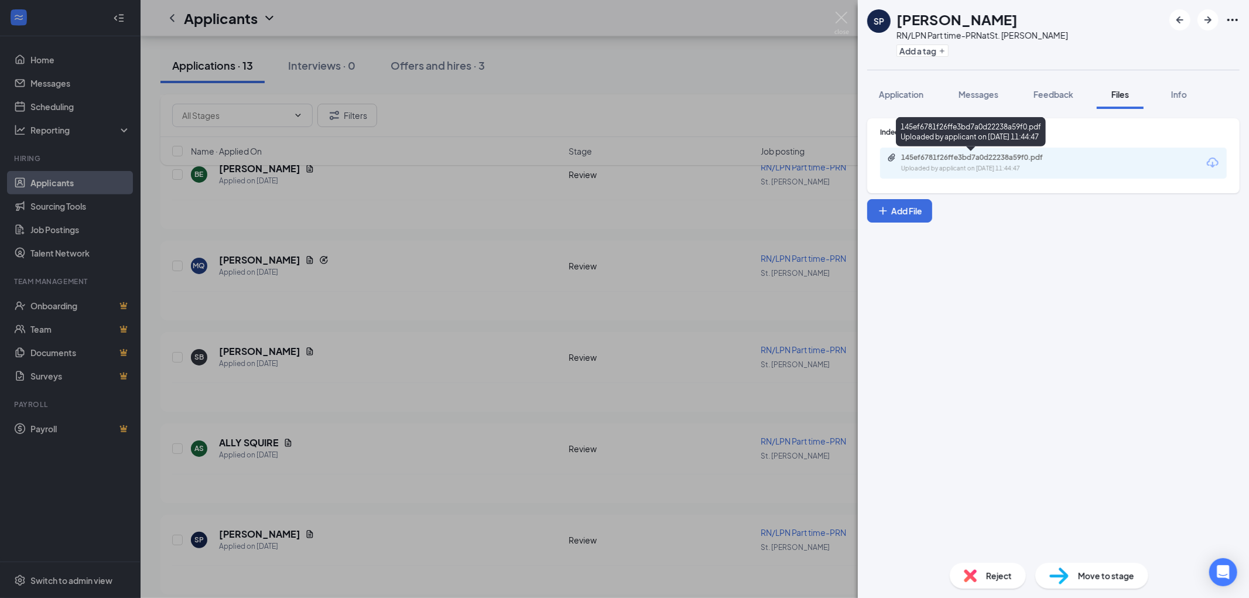
click at [957, 158] on div "145ef6781f26ffe3bd7a0d22238a59f0.pdf" at bounding box center [983, 157] width 164 height 9
click at [613, 312] on div "SP Shane Prisbrey RN/LPN Part time-PRN at St. George Add a tag Application Mess…" at bounding box center [624, 299] width 1249 height 598
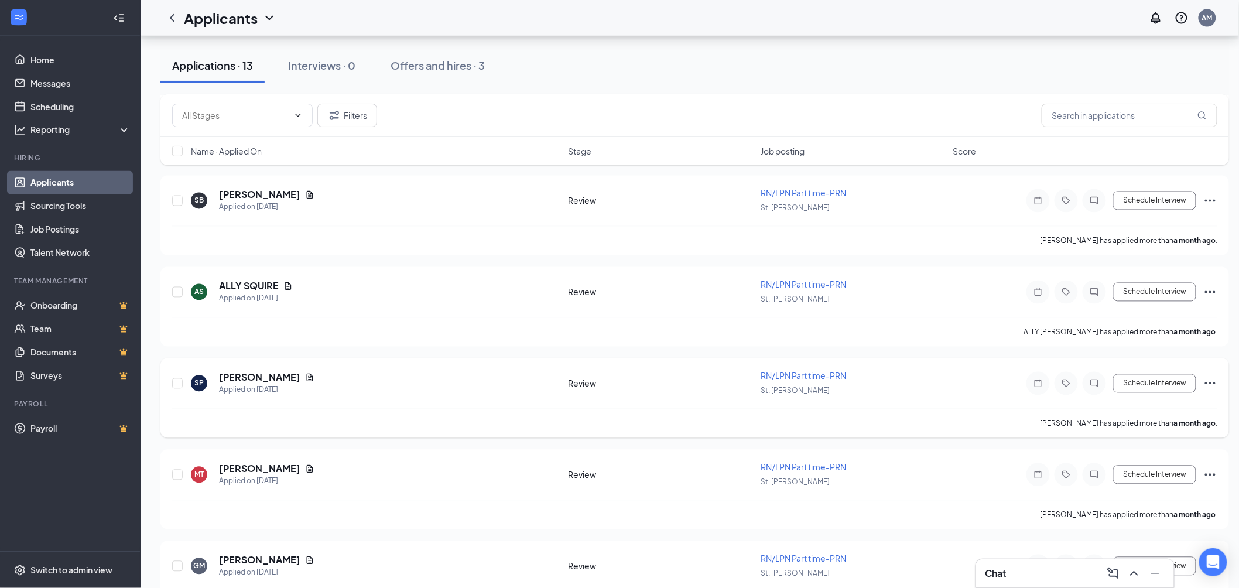
scroll to position [846, 0]
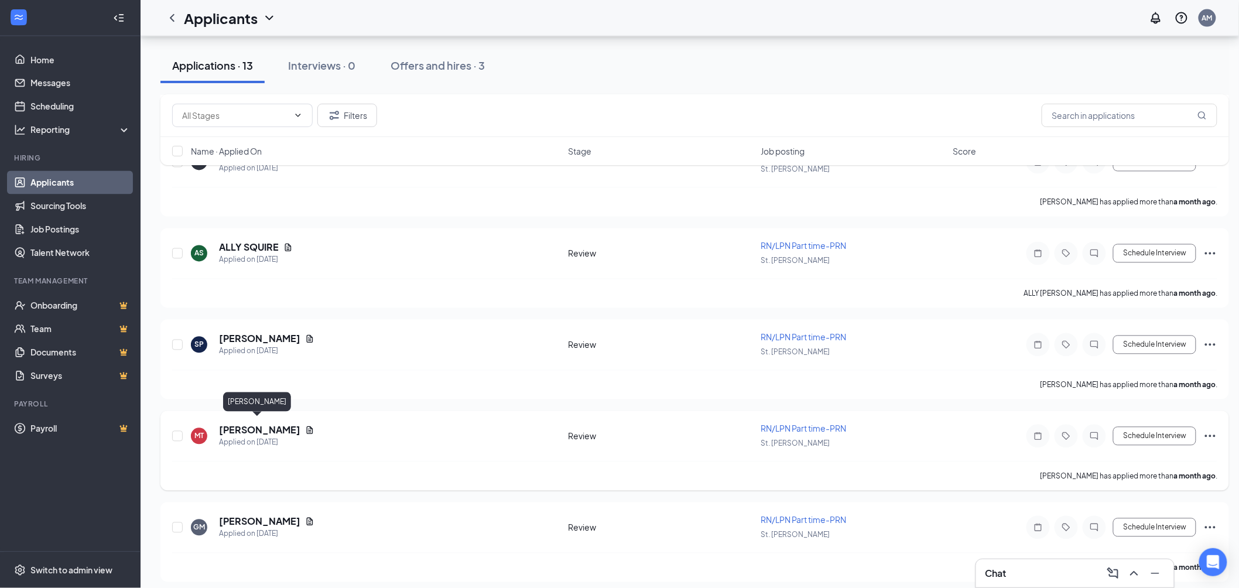
click at [260, 425] on h5 "[PERSON_NAME]" at bounding box center [259, 430] width 81 height 13
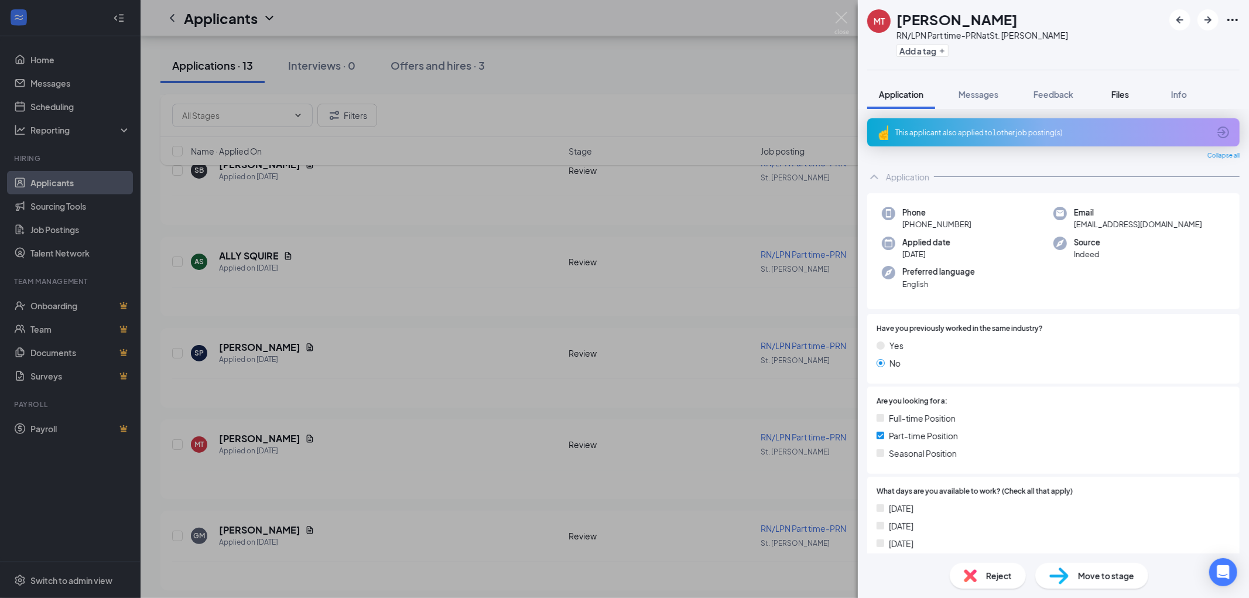
click at [1121, 94] on span "Files" at bounding box center [1120, 94] width 18 height 11
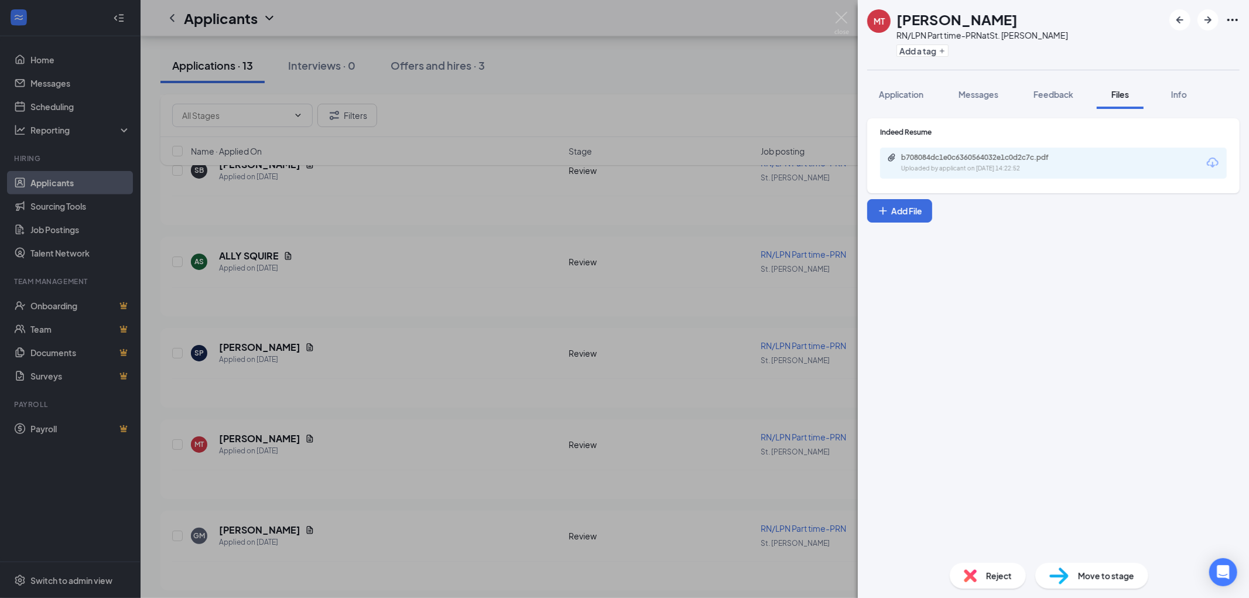
click at [978, 155] on div "b708084dc1e0c6360564032e1c0d2c7c.pdf" at bounding box center [983, 157] width 164 height 9
click at [571, 85] on div "MT Melissa Topete RN/LPN Part time-PRN at St. George Add a tag Application Mess…" at bounding box center [624, 299] width 1249 height 598
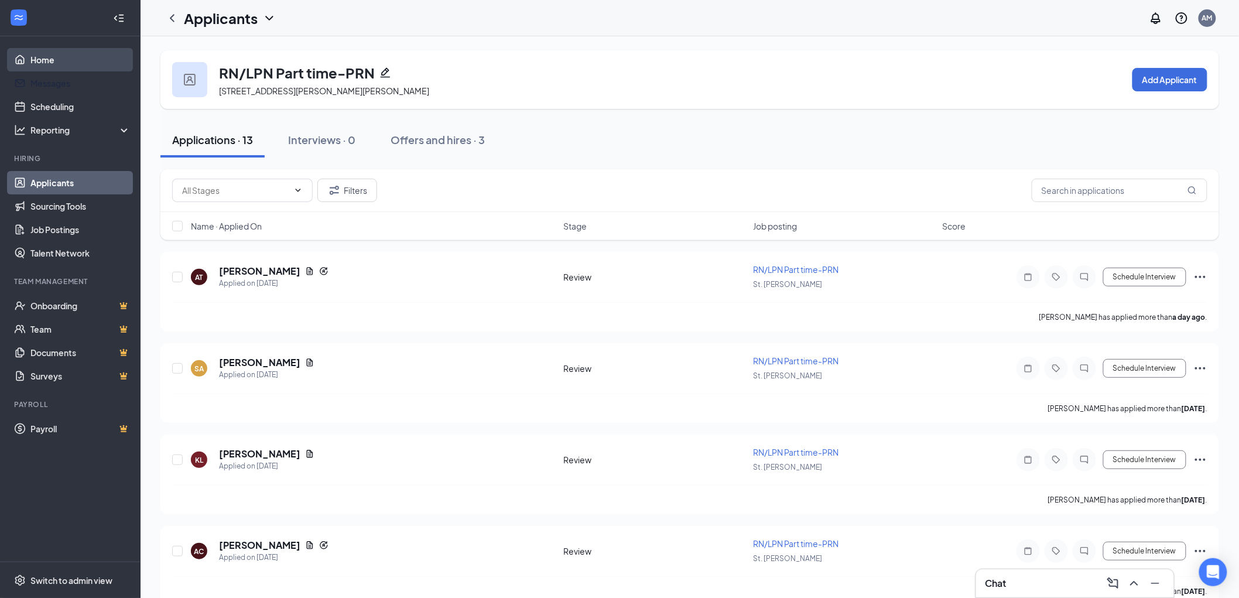
click at [30, 60] on link "Home" at bounding box center [80, 59] width 100 height 23
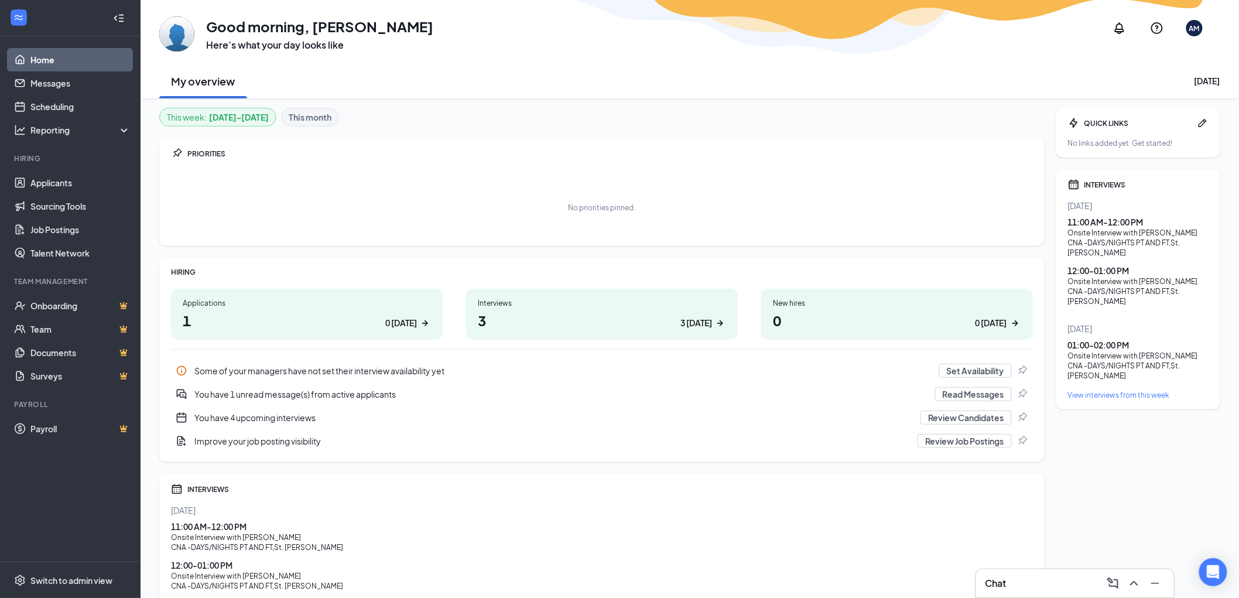
click at [59, 54] on link "Home" at bounding box center [80, 59] width 100 height 23
